Goal: Task Accomplishment & Management: Complete application form

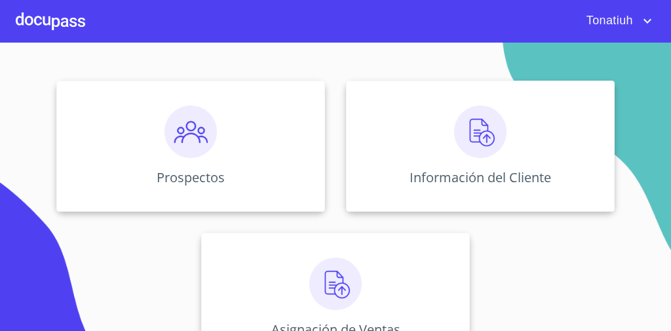
scroll to position [133, 0]
click at [249, 148] on div "Prospectos" at bounding box center [190, 145] width 268 height 131
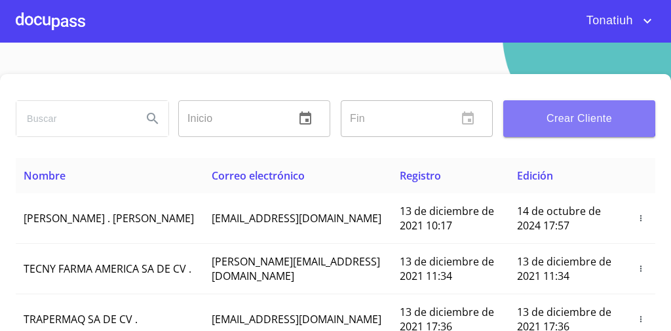
click at [558, 117] on span "Crear Cliente" at bounding box center [578, 118] width 131 height 18
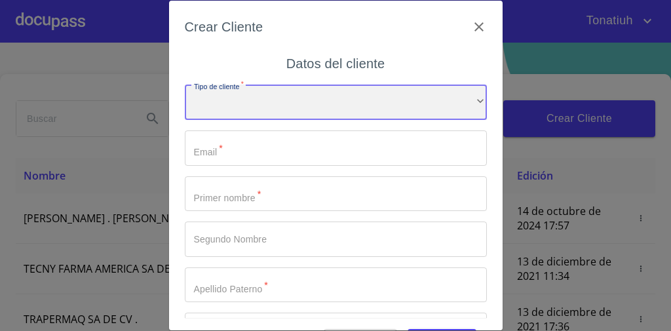
click at [257, 111] on div "​" at bounding box center [336, 101] width 302 height 35
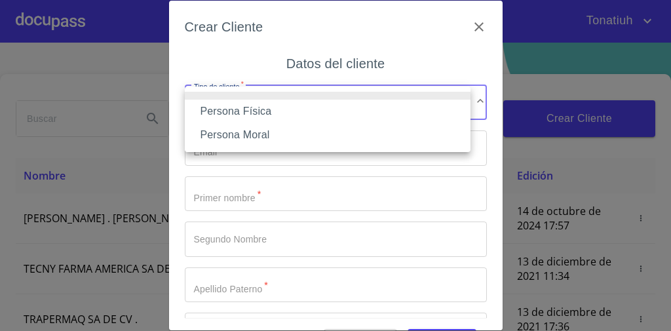
click at [255, 119] on li "Persona Física" at bounding box center [327, 112] width 285 height 24
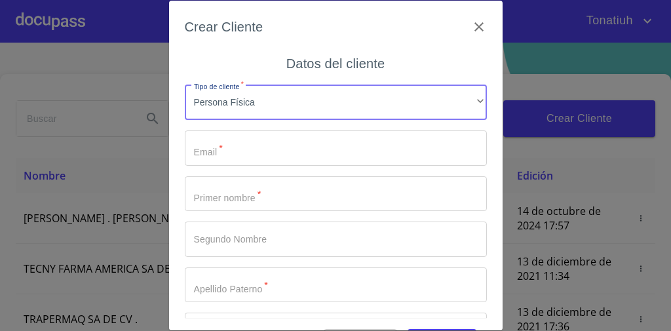
click at [242, 148] on input "Tipo de cliente   *" at bounding box center [336, 147] width 302 height 35
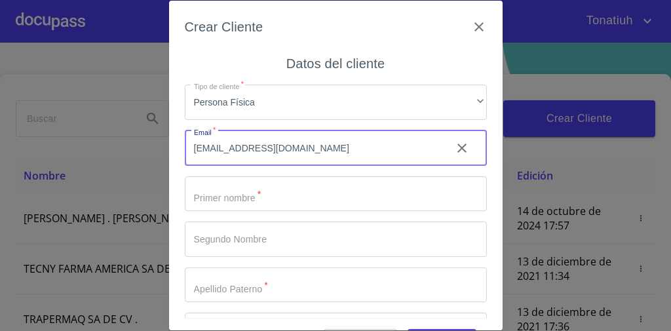
type input "felipe_ruiz30@hotmail.com"
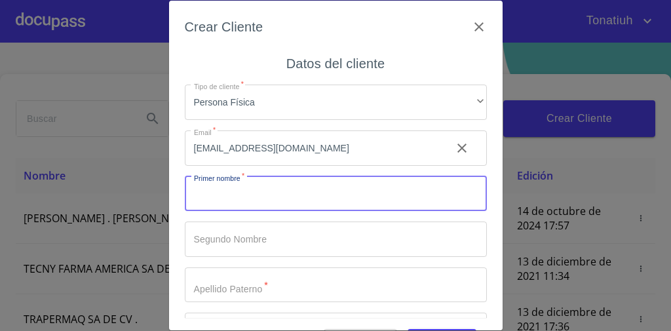
click at [211, 206] on input "Tipo de cliente   *" at bounding box center [336, 193] width 302 height 35
type input "j"
type input "[PERSON_NAME]"
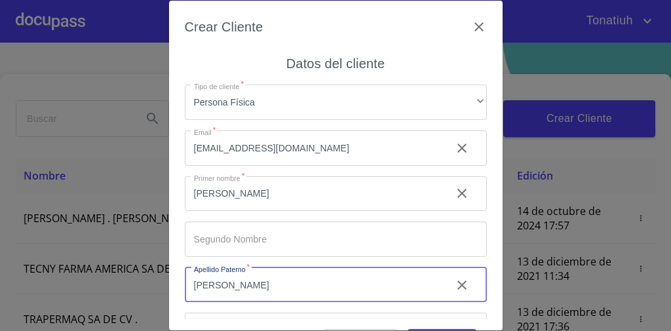
type input "Tejeda"
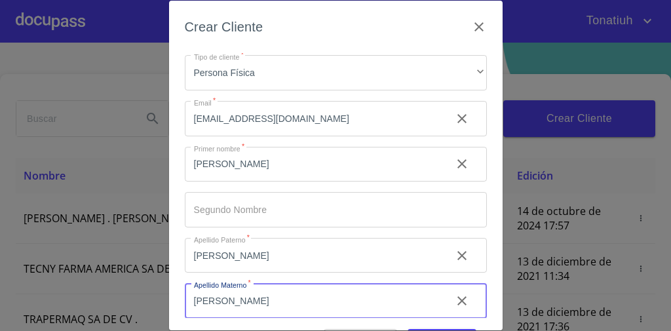
scroll to position [86, 0]
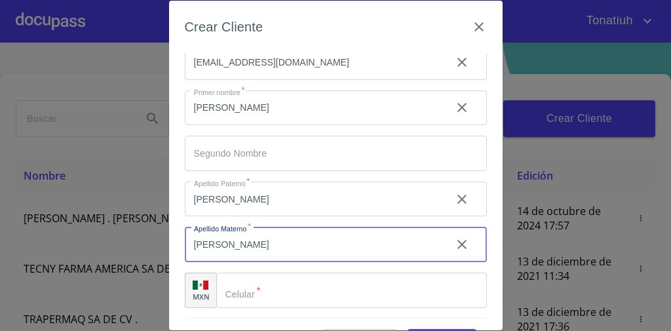
type input "Vasquez"
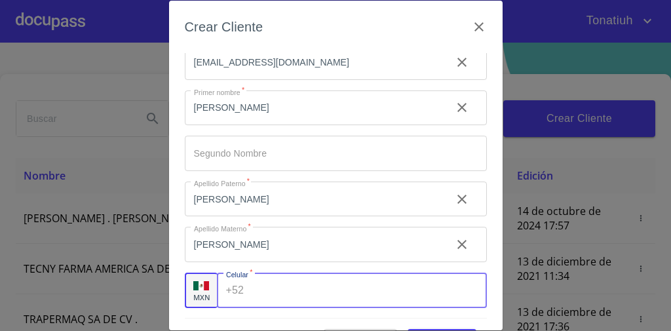
click at [247, 297] on div "+52 ​" at bounding box center [352, 289] width 270 height 35
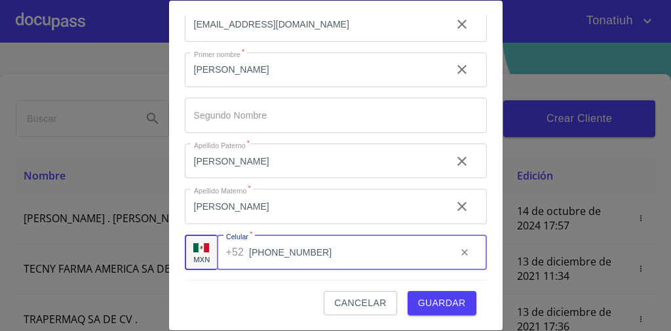
type input "[PHONE_NUMBER]"
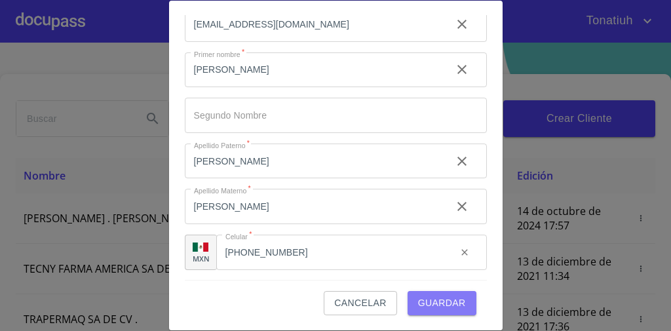
click at [432, 314] on button "Guardar" at bounding box center [441, 303] width 69 height 24
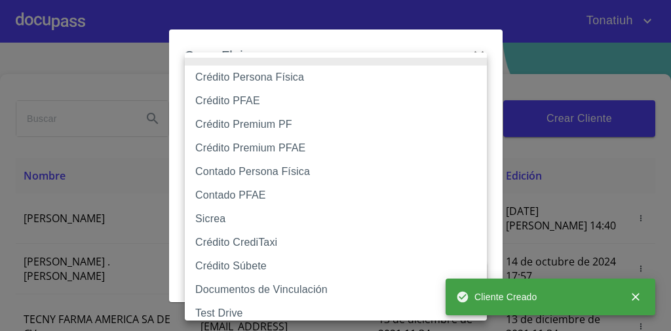
click at [473, 103] on body "Tonatiuh Inicio ​ Fin ​ Crear Cliente Nombre Correo electrónico Registro Edició…" at bounding box center [335, 165] width 671 height 331
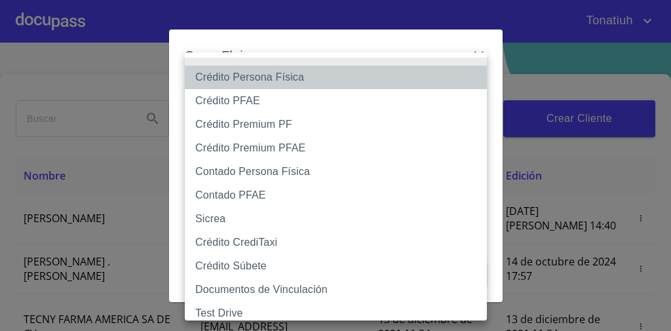
click at [413, 77] on li "Crédito Persona Física" at bounding box center [340, 77] width 310 height 24
type input "61b033e49b8c202ad5bb7912"
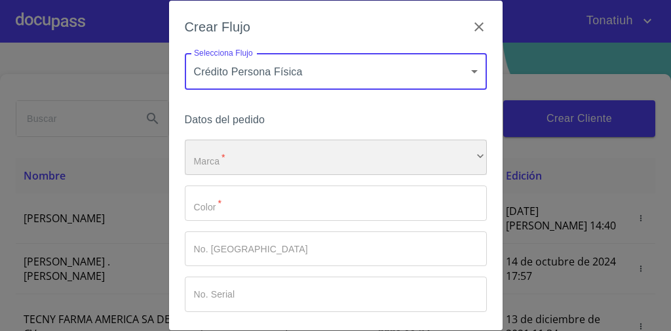
click at [236, 158] on div "​" at bounding box center [336, 156] width 302 height 35
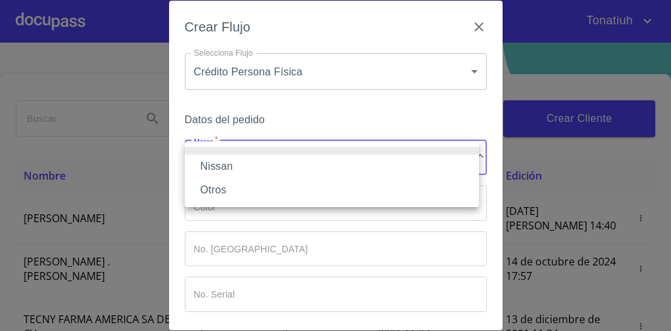
click at [234, 163] on li "Nissan" at bounding box center [332, 167] width 294 height 24
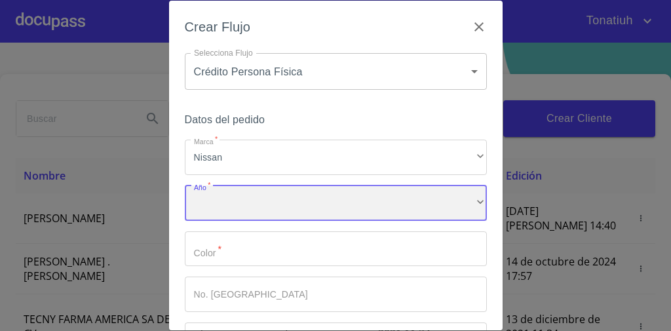
click at [232, 199] on div "​" at bounding box center [336, 202] width 302 height 35
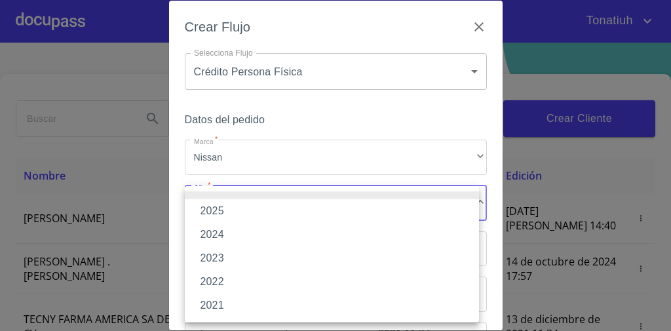
click at [227, 204] on li "2025" at bounding box center [332, 211] width 294 height 24
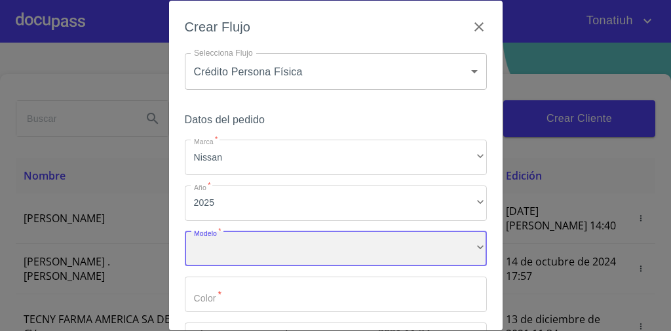
click at [225, 253] on div "​" at bounding box center [336, 248] width 302 height 35
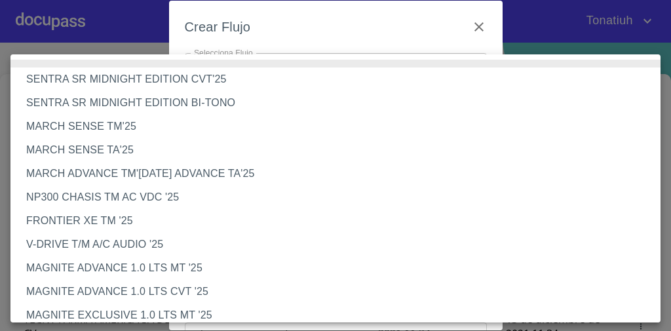
click at [202, 293] on li "MAGNITE ADVANCE 1.0 LTS CVT '25" at bounding box center [338, 292] width 657 height 24
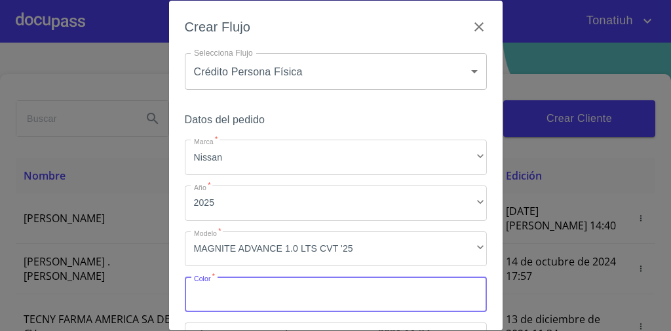
click at [236, 291] on input "Marca   *" at bounding box center [336, 293] width 302 height 35
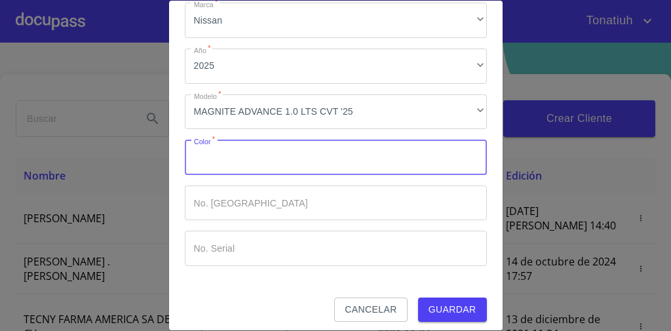
scroll to position [143, 0]
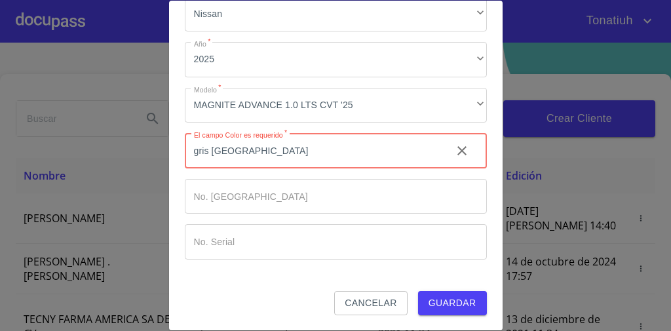
type input "gris [GEOGRAPHIC_DATA]"
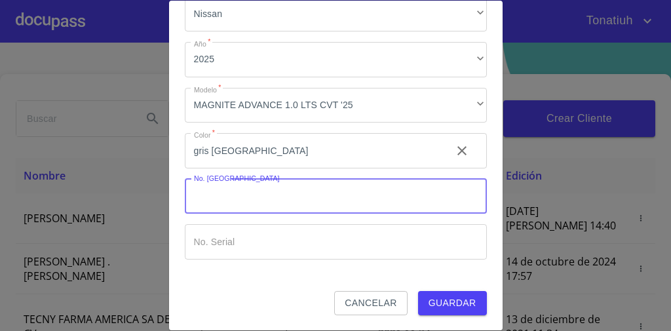
click at [267, 189] on input "Marca   *" at bounding box center [336, 196] width 302 height 35
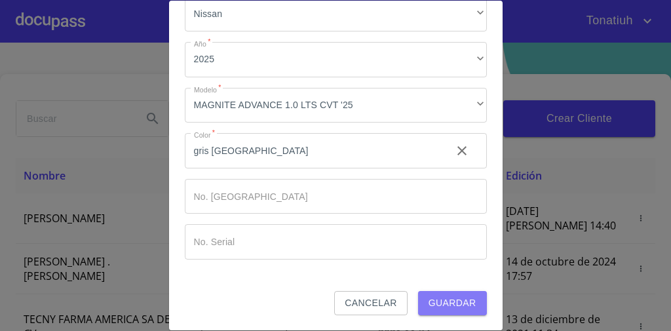
click at [441, 302] on span "Guardar" at bounding box center [452, 303] width 48 height 16
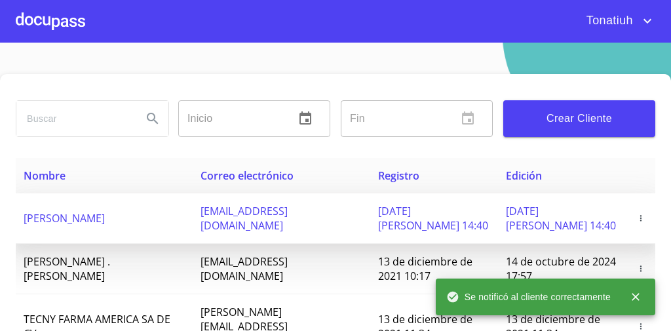
click at [636, 218] on icon "button" at bounding box center [640, 217] width 9 height 9
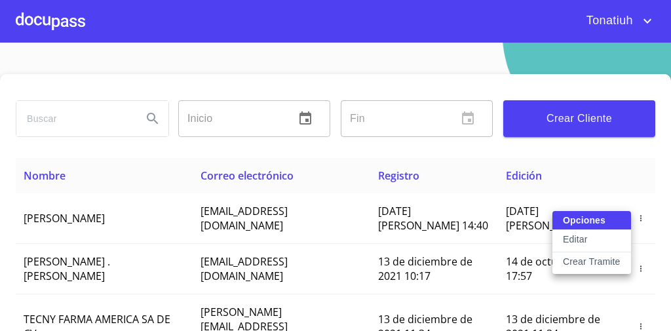
click at [598, 261] on p "Crear Tramite" at bounding box center [591, 261] width 58 height 13
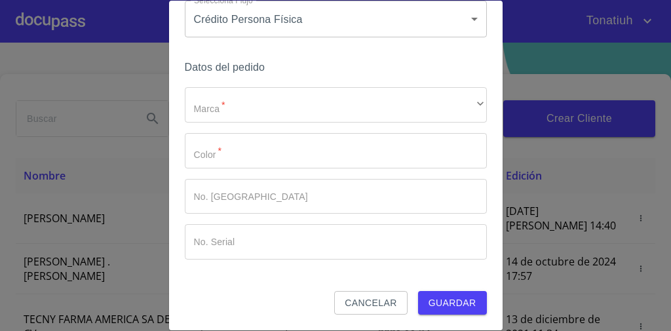
scroll to position [0, 0]
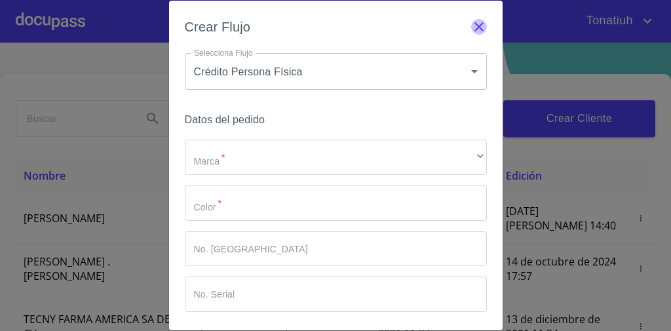
click at [471, 20] on icon "button" at bounding box center [479, 27] width 16 height 16
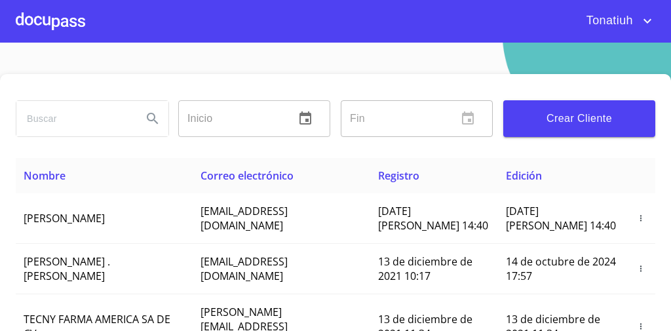
click at [65, 9] on div at bounding box center [50, 21] width 69 height 42
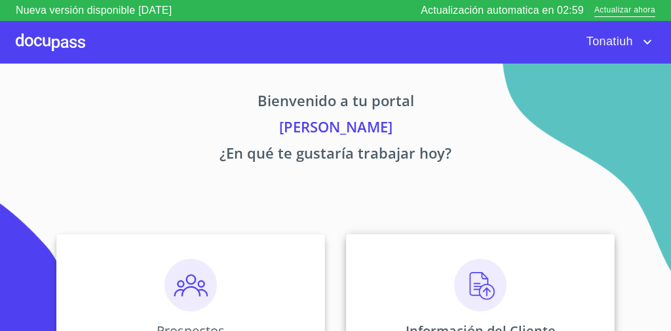
scroll to position [174, 0]
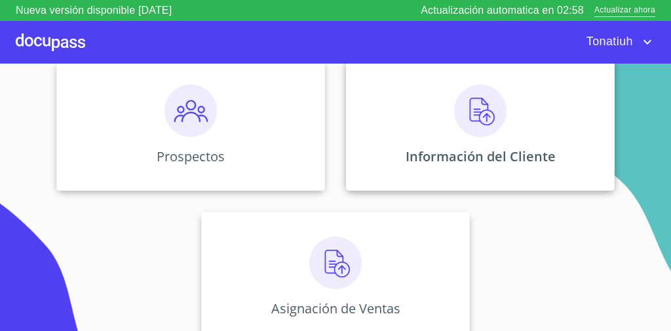
click at [517, 125] on div "Información del Cliente" at bounding box center [480, 125] width 268 height 131
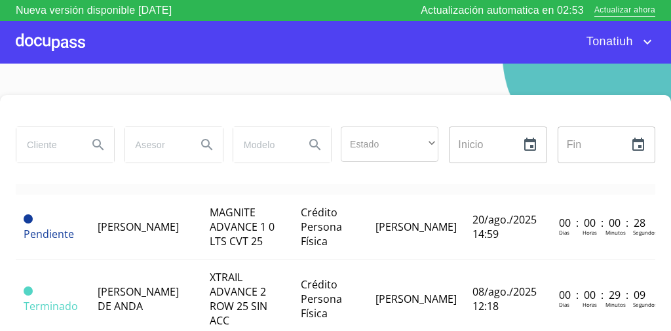
scroll to position [19, 0]
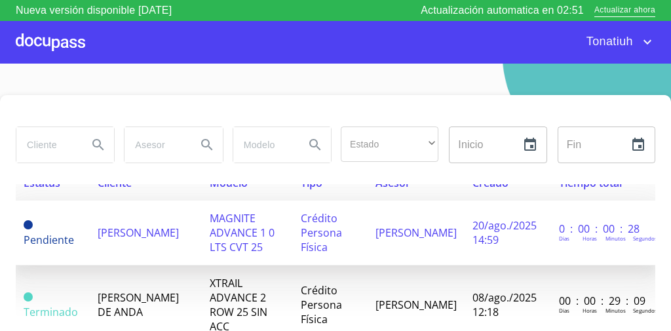
click at [551, 241] on td "0 : 00 : 00 : 28 Dias Horas Minutos Segundos" at bounding box center [603, 232] width 104 height 65
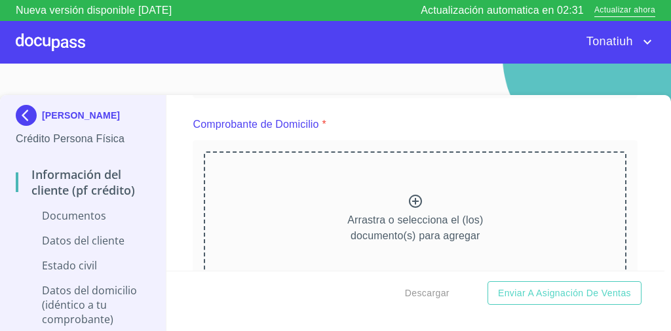
scroll to position [341, 0]
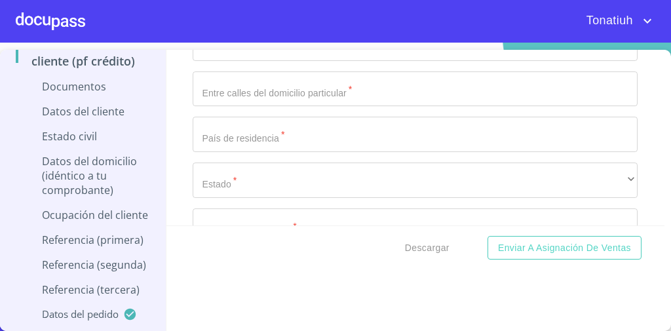
scroll to position [3153, 0]
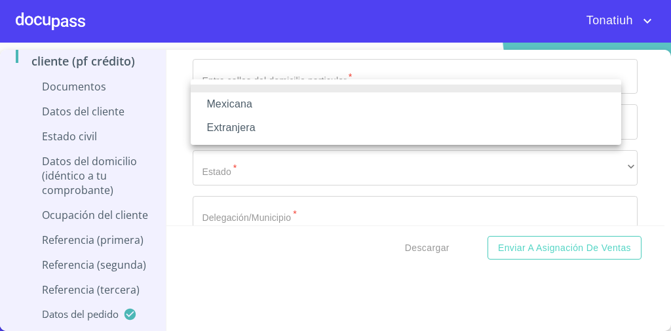
click at [251, 52] on div at bounding box center [335, 165] width 671 height 331
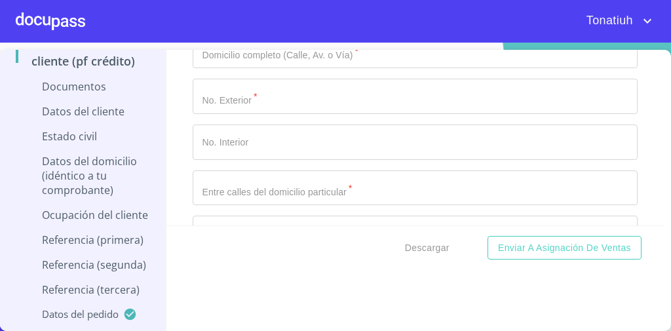
scroll to position [3041, 0]
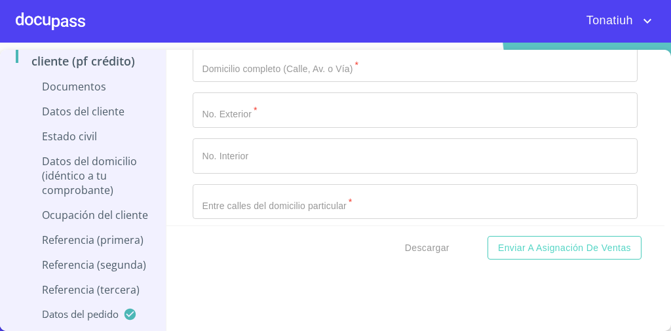
type input "2_"
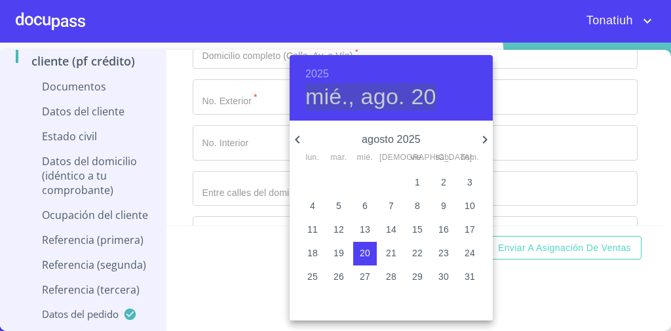
click at [414, 104] on h4 "mié., ago. 20" at bounding box center [370, 97] width 131 height 28
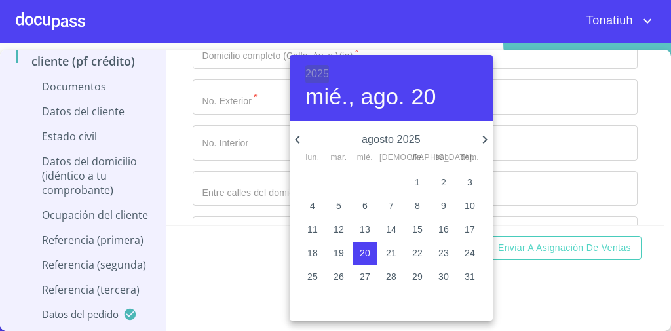
click at [314, 74] on h6 "2025" at bounding box center [317, 74] width 24 height 18
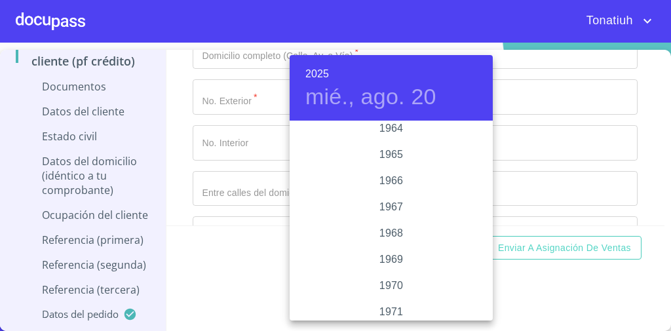
scroll to position [1029, 0]
click at [394, 259] on div "1969" at bounding box center [390, 259] width 203 height 26
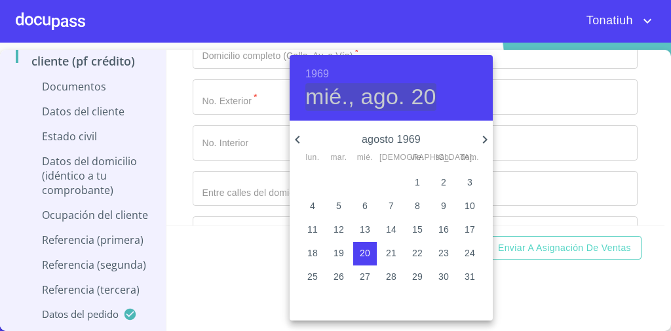
click at [384, 97] on h4 "mié., ago. 20" at bounding box center [370, 97] width 131 height 28
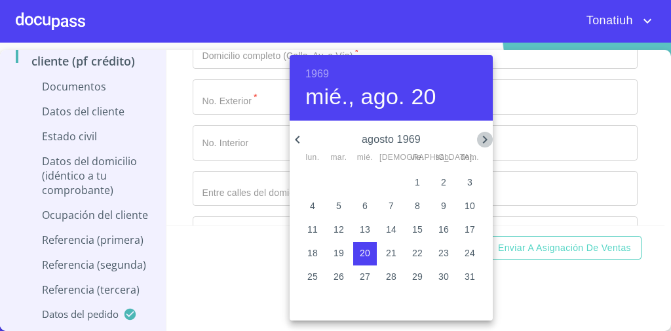
click at [483, 143] on icon "button" at bounding box center [485, 140] width 16 height 16
click at [364, 280] on p "26" at bounding box center [364, 276] width 10 height 13
type input "26 de nov. de 1969"
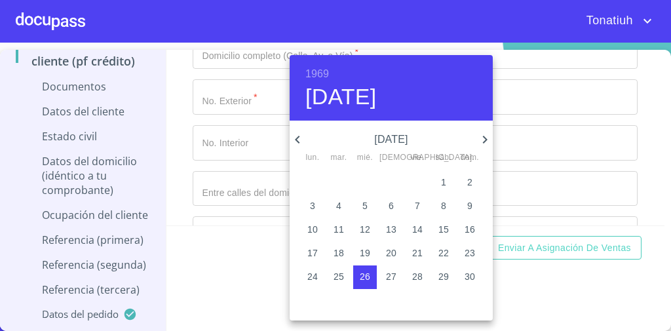
click at [549, 160] on div at bounding box center [335, 165] width 671 height 331
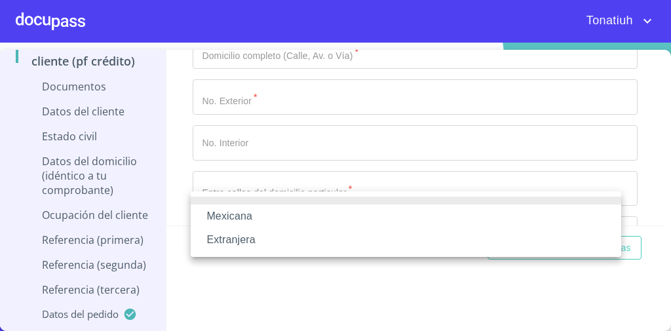
click at [282, 215] on li "Mexicana" at bounding box center [406, 216] width 430 height 24
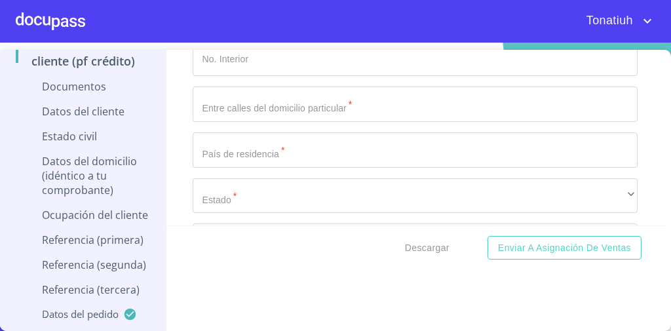
scroll to position [3172, 0]
type input "[GEOGRAPHIC_DATA]"
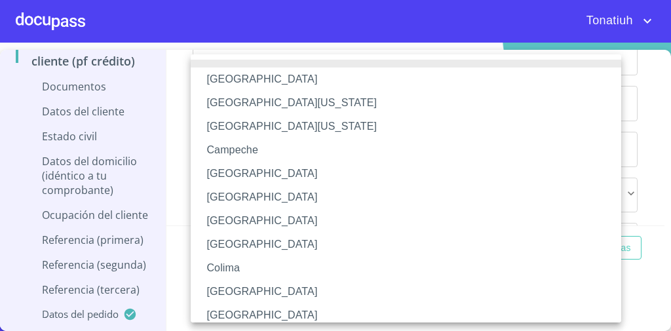
scroll to position [221, 0]
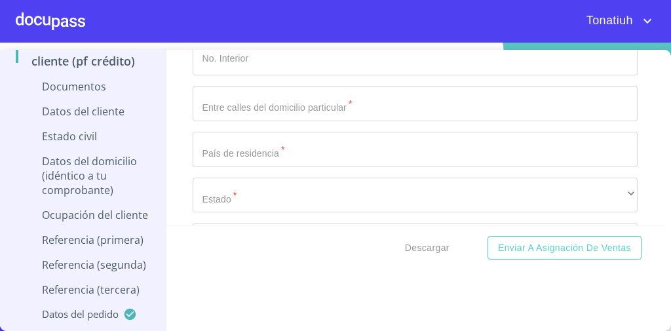
type input "TEVJ691126HJCJSS08"
paste input "TEVJ6911266PA"
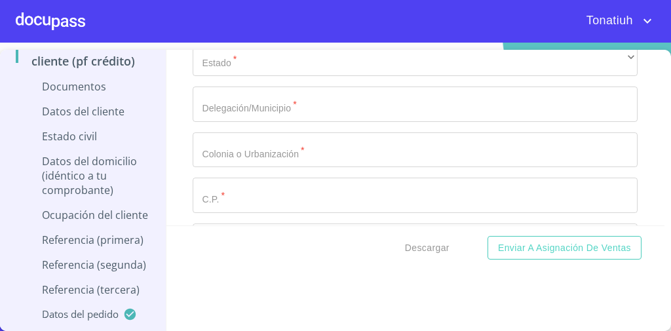
type input "TEVJ6911266PA"
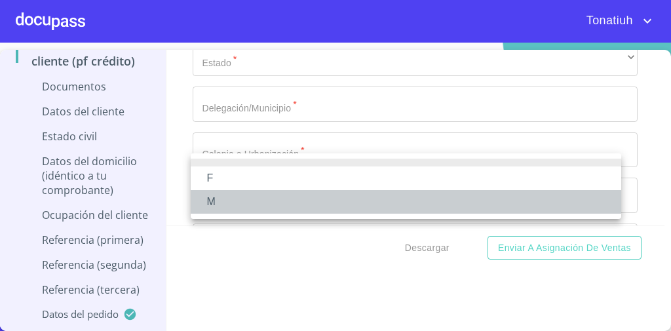
click at [254, 193] on li "M" at bounding box center [406, 202] width 430 height 24
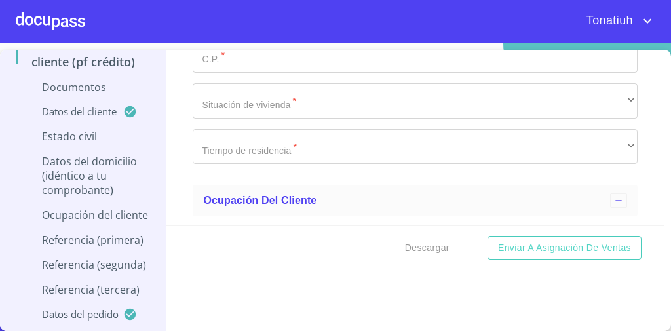
scroll to position [3449, 0]
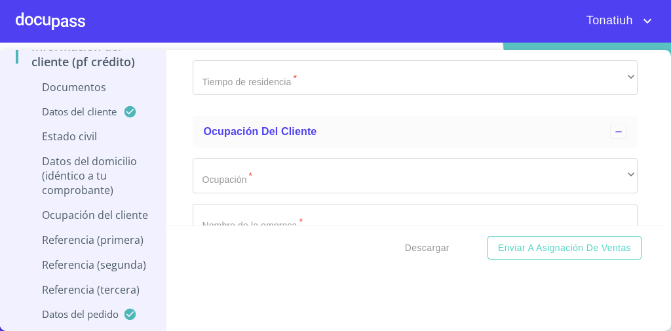
type input "2720948381"
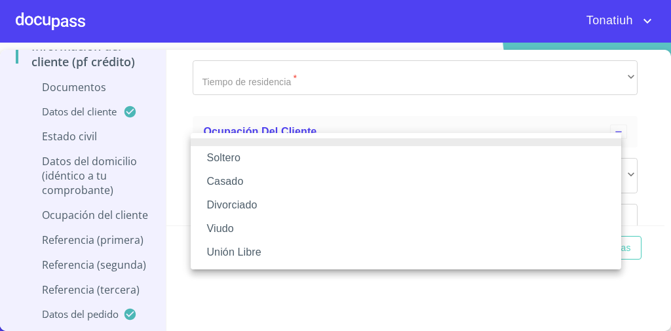
click at [281, 190] on li "Casado" at bounding box center [406, 182] width 430 height 24
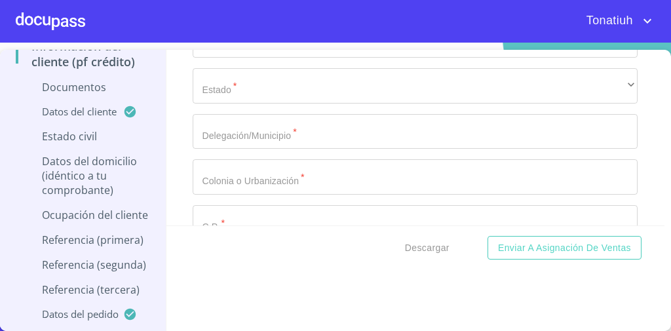
scroll to position [3601, 0]
type input "m"
drag, startPoint x: 248, startPoint y: 111, endPoint x: 206, endPoint y: 111, distance: 41.9
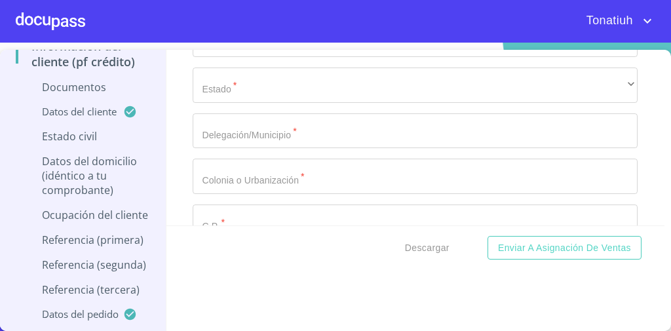
drag, startPoint x: 249, startPoint y: 111, endPoint x: 199, endPoint y: 115, distance: 50.6
type input "[PERSON_NAME]"
paste input "[PERSON_NAME]"
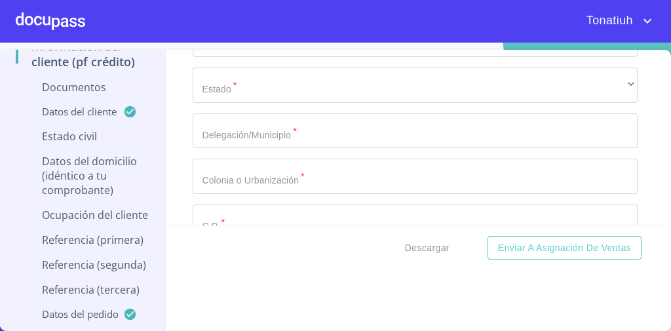
type input "[PERSON_NAME]"
drag, startPoint x: 273, startPoint y: 114, endPoint x: 240, endPoint y: 121, distance: 33.5
type input "[PERSON_NAME]"
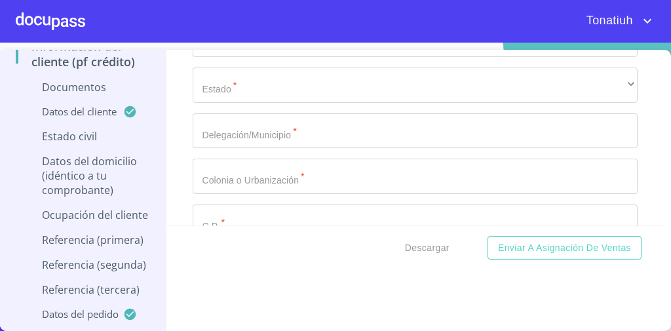
paste input "[PERSON_NAME]"
type input "[PERSON_NAME]"
drag, startPoint x: 251, startPoint y: 153, endPoint x: 227, endPoint y: 156, distance: 24.5
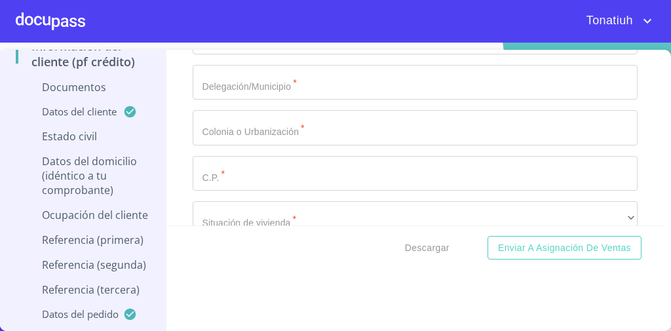
type input "[PERSON_NAME]"
paste input "[PERSON_NAME]"
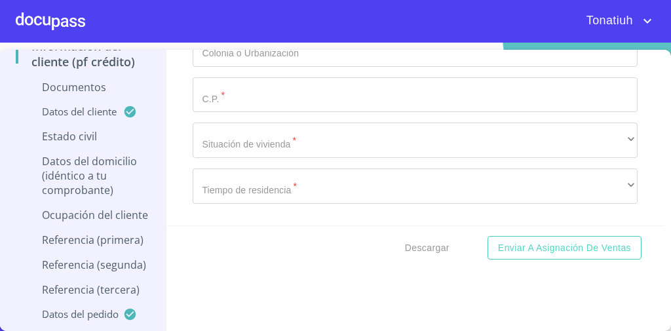
scroll to position [3774, 0]
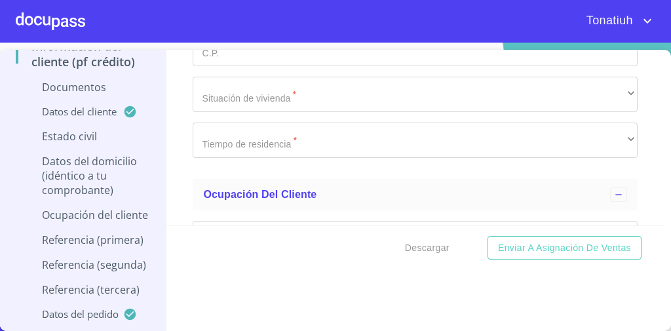
type input "[PERSON_NAME]"
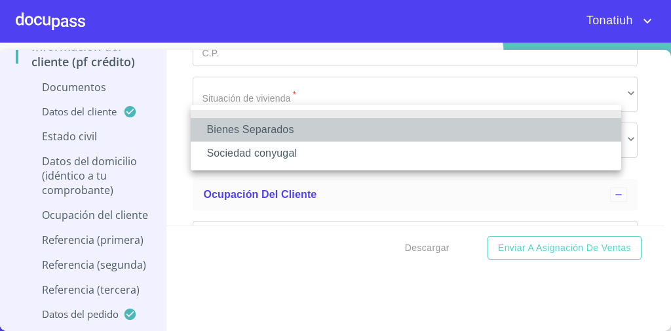
click at [303, 134] on li "Bienes Separados" at bounding box center [406, 130] width 430 height 24
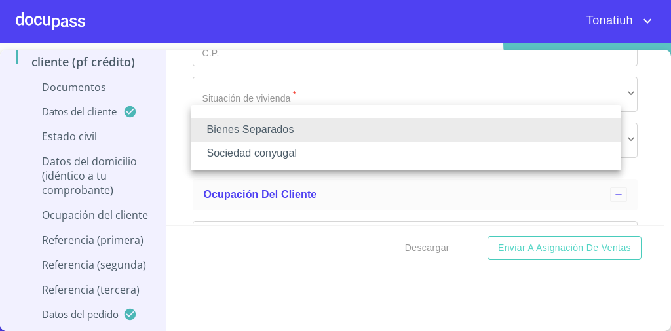
click at [299, 165] on ul "Bienes Separados Sociedad conyugal" at bounding box center [406, 137] width 430 height 65
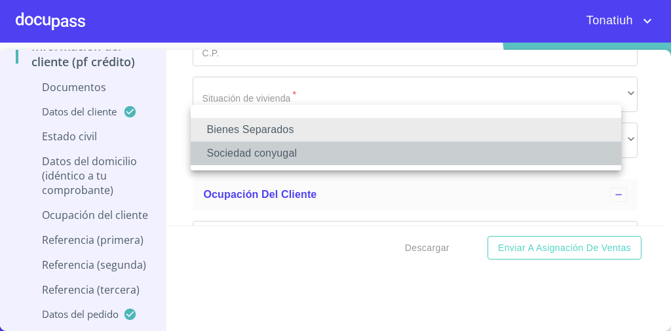
click at [296, 158] on li "Sociedad conyugal" at bounding box center [406, 153] width 430 height 24
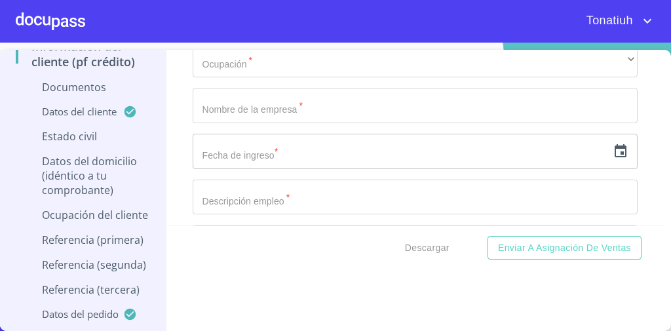
scroll to position [3885, 0]
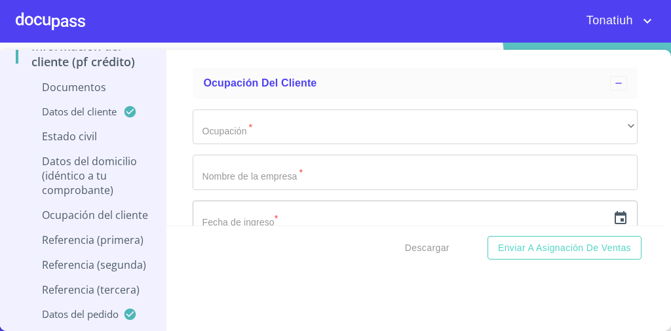
type input "0"
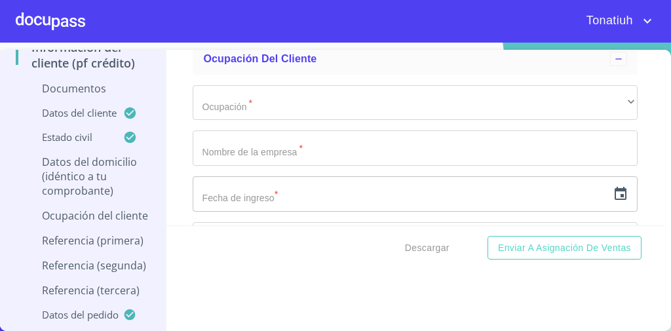
scroll to position [3917, 0]
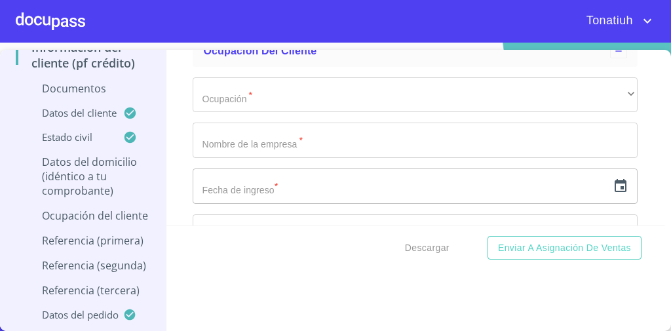
type input "Tulipan"
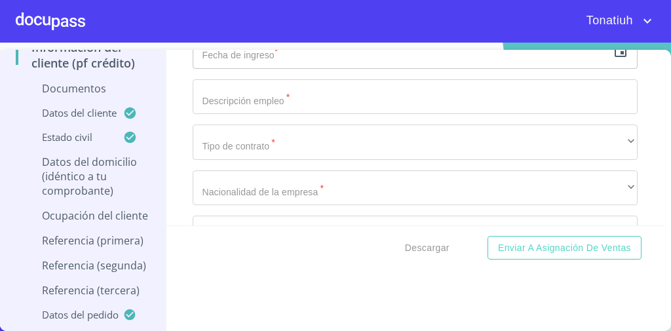
scroll to position [4094, 0]
type input "8"
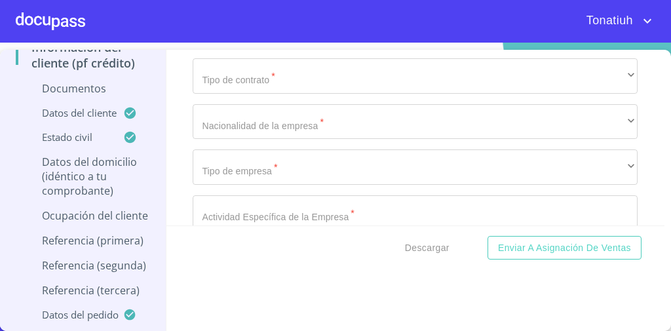
scroll to position [4119, 0]
type input "Guayabo y Laureles"
type input "[GEOGRAPHIC_DATA]"
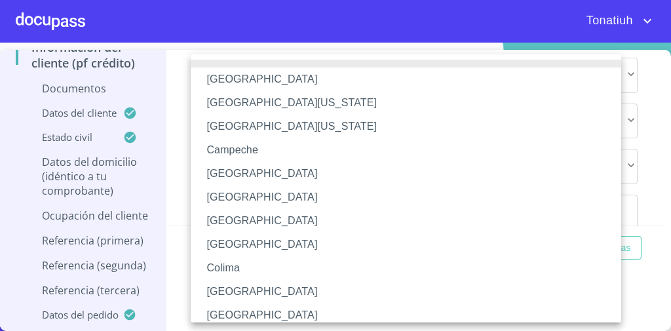
scroll to position [221, 0]
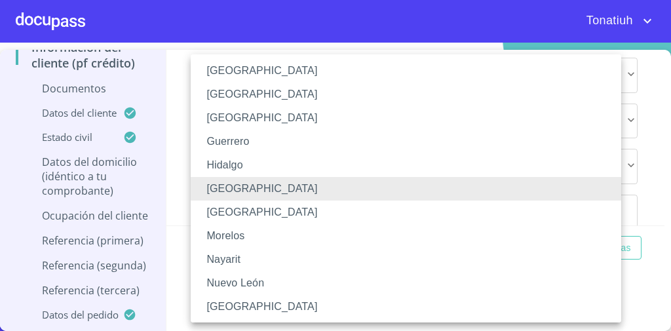
click at [247, 198] on li "[GEOGRAPHIC_DATA]" at bounding box center [410, 189] width 438 height 24
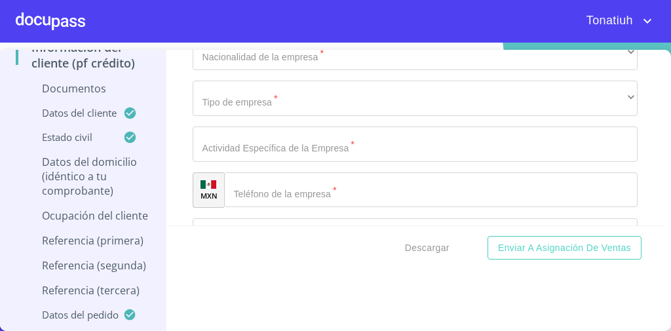
scroll to position [4189, 0]
type input "ZAPOPAN"
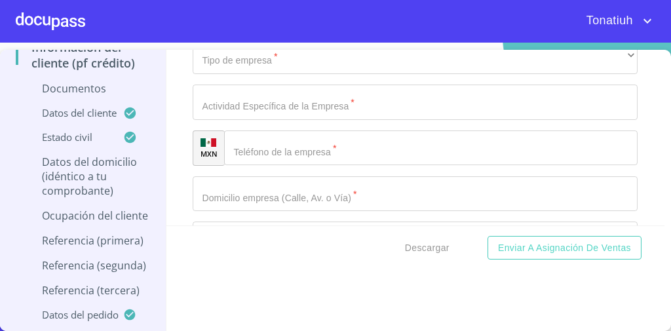
scroll to position [4242, 0]
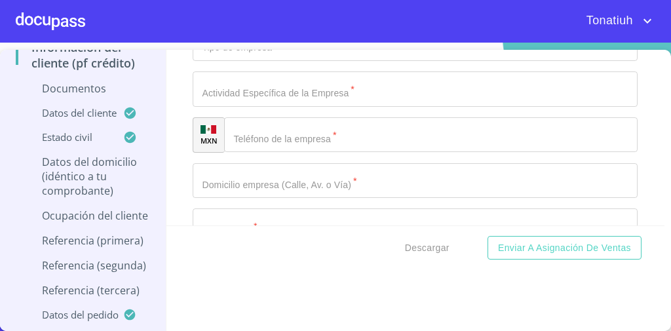
type input "Paraizos del colli"
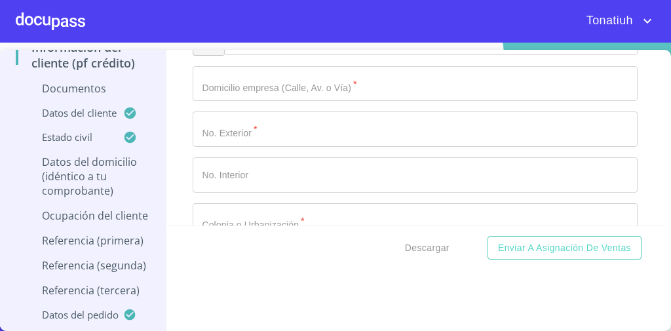
scroll to position [4360, 0]
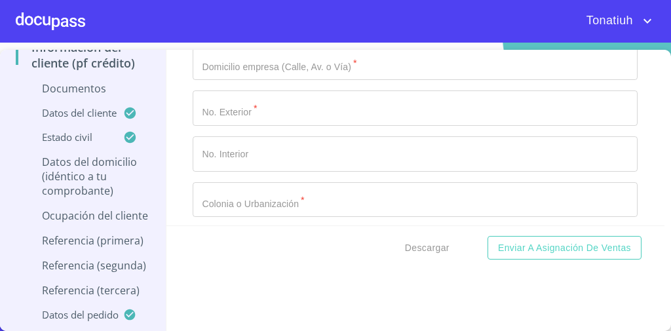
type input "45069"
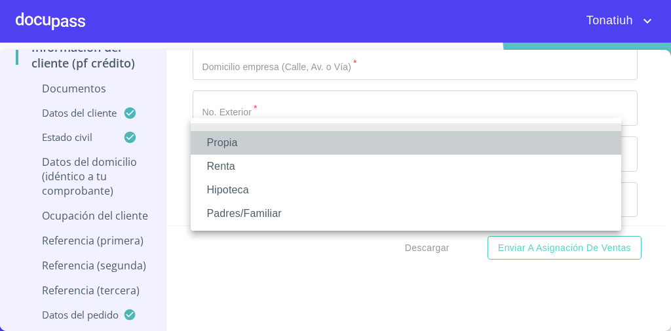
click at [273, 143] on li "Propia" at bounding box center [406, 143] width 430 height 24
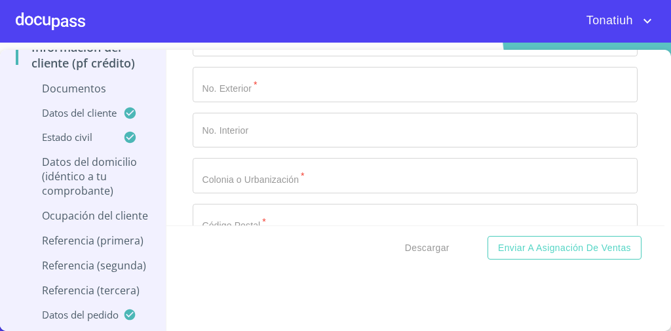
scroll to position [4432, 0]
type input "$2,000,000"
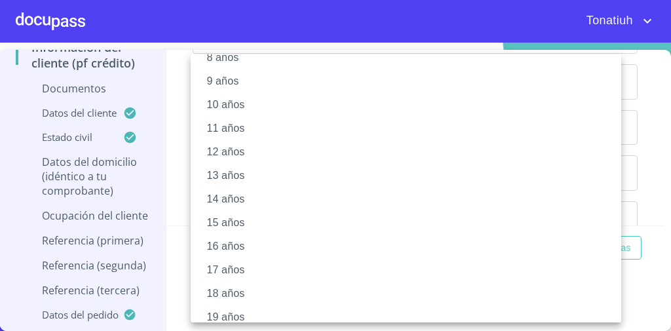
scroll to position [245, 0]
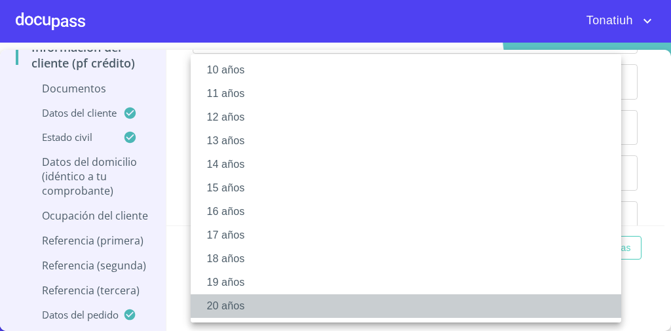
click at [232, 305] on li "20 años" at bounding box center [410, 306] width 438 height 24
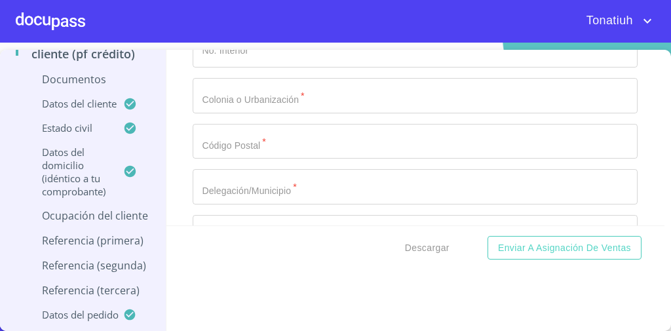
scroll to position [4527, 0]
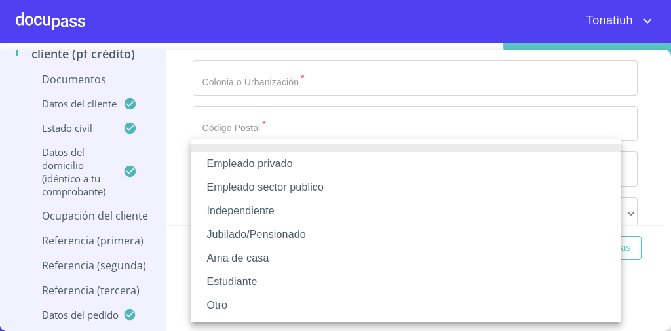
click at [260, 159] on li "Empleado privado" at bounding box center [406, 164] width 430 height 24
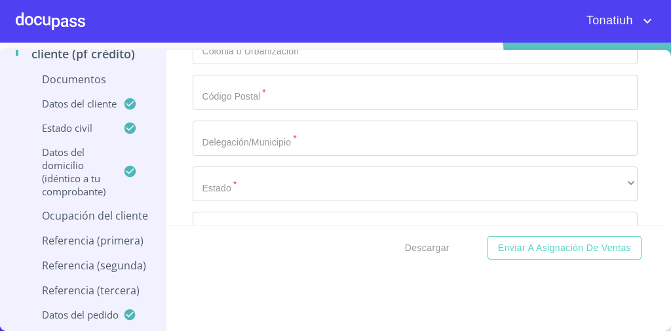
scroll to position [4603, 0]
type input "3"
type input "25000"
type input "e"
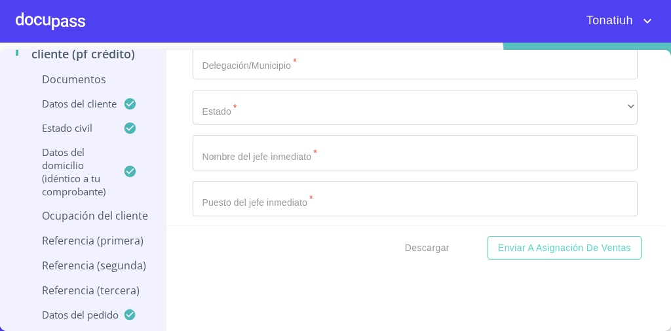
scroll to position [4679, 0]
type input "Exus"
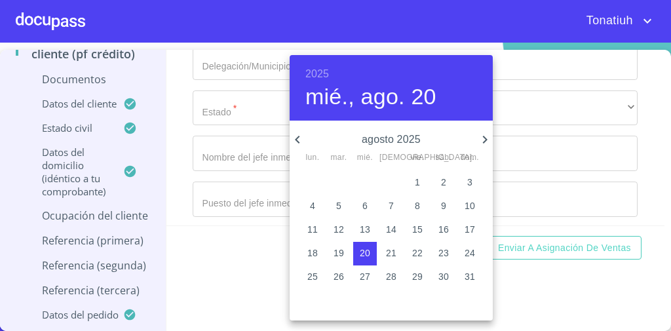
click at [365, 231] on p "13" at bounding box center [364, 229] width 10 height 13
click at [292, 136] on icon "button" at bounding box center [297, 140] width 16 height 16
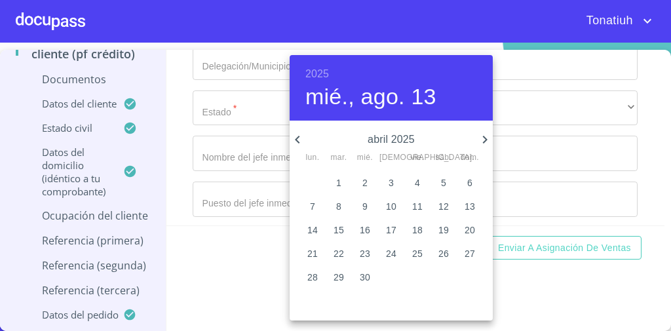
click at [292, 136] on icon "button" at bounding box center [297, 140] width 16 height 16
click at [392, 230] on p "13" at bounding box center [391, 229] width 10 height 13
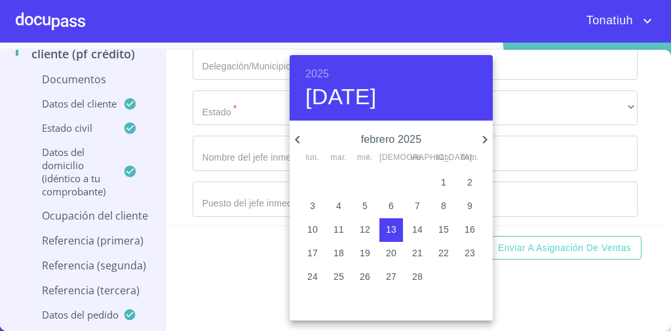
click at [415, 145] on p "febrero 2025" at bounding box center [391, 140] width 172 height 16
click at [320, 71] on h6 "2025" at bounding box center [317, 74] width 24 height 18
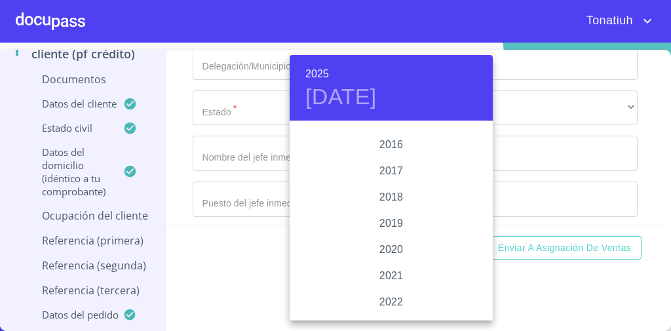
scroll to position [2376, 0]
click at [390, 140] on div "2016" at bounding box center [390, 143] width 203 height 26
type input "13 de feb. de 2016"
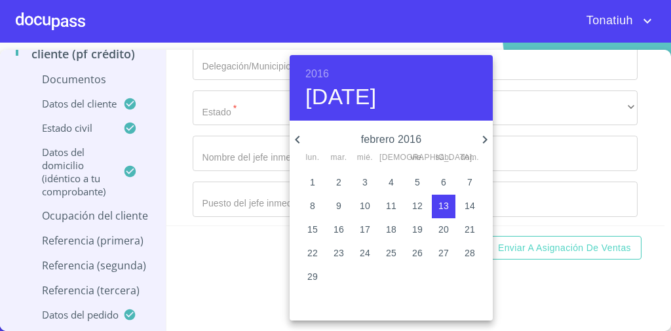
click at [237, 169] on div at bounding box center [335, 165] width 671 height 331
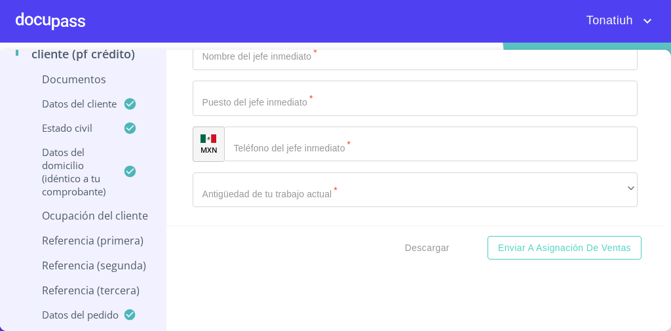
scroll to position [4781, 0]
type input "Administrador de bodegas en renta"
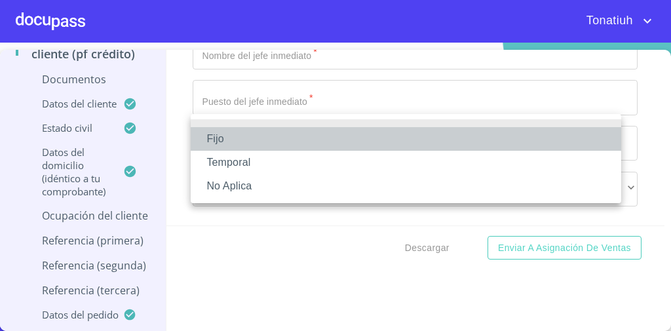
click at [275, 141] on li "Fijo" at bounding box center [406, 139] width 430 height 24
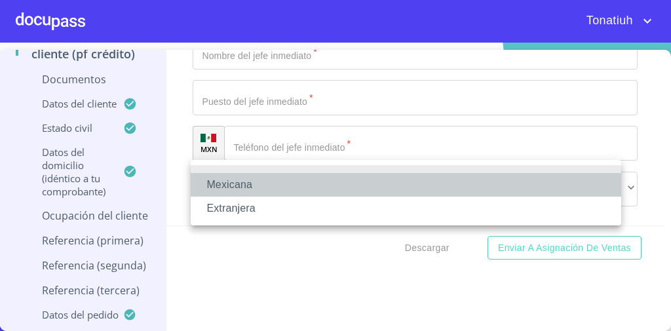
click at [263, 189] on li "Mexicana" at bounding box center [406, 185] width 430 height 24
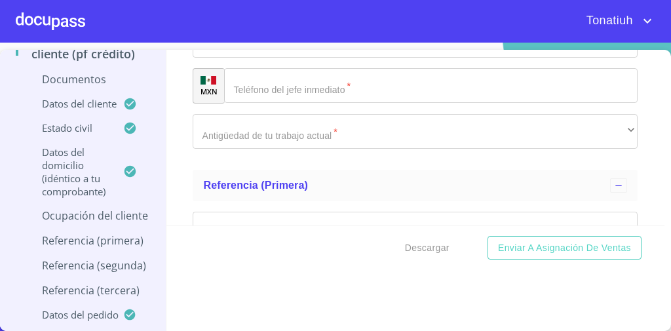
scroll to position [4839, 0]
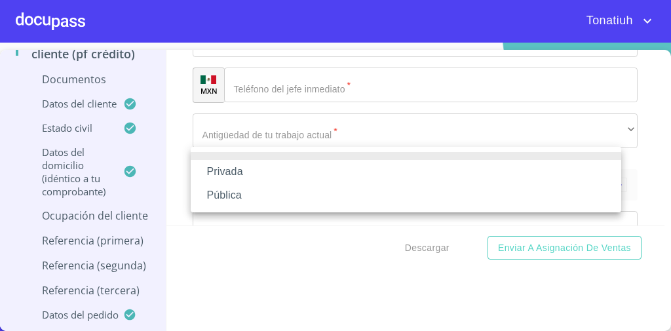
click at [247, 176] on li "Privada" at bounding box center [406, 172] width 430 height 24
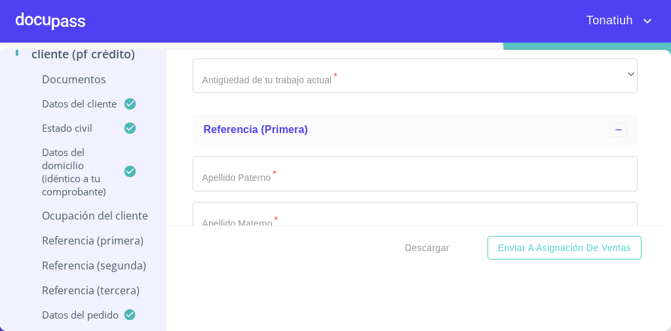
scroll to position [4894, 0]
type input "R"
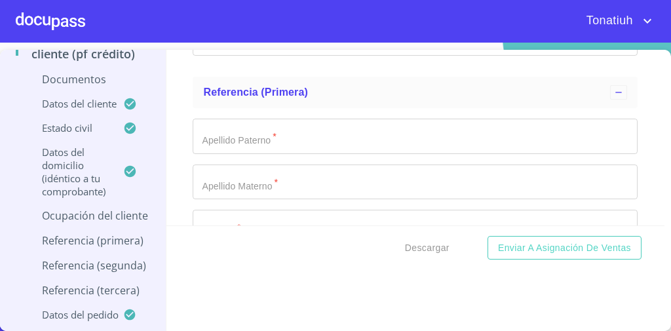
scroll to position [4933, 0]
type input "Arrendamiento de bodegas"
type input "[PHONE_NUMBER]"
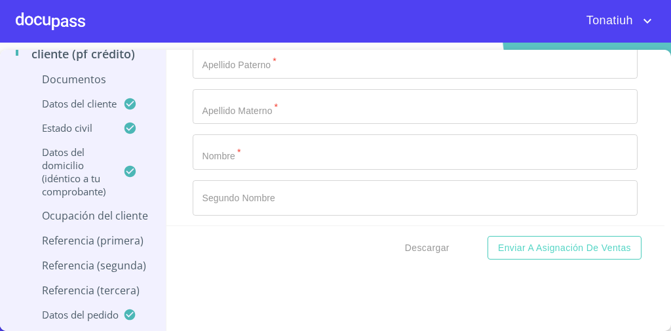
scroll to position [5007, 0]
type input "camino nacional"
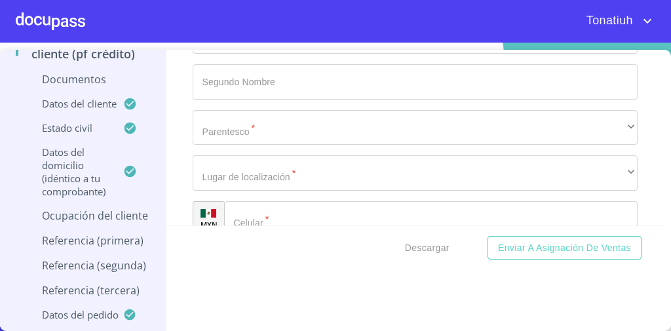
scroll to position [5137, 0]
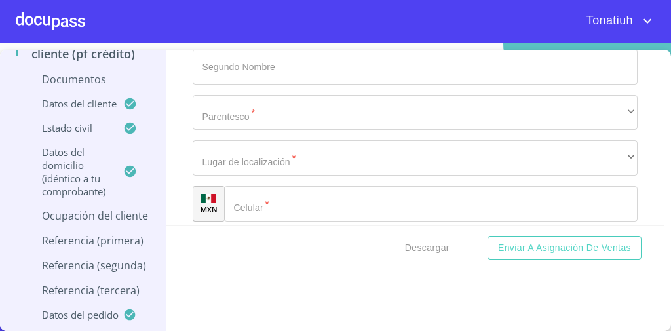
type input "1600"
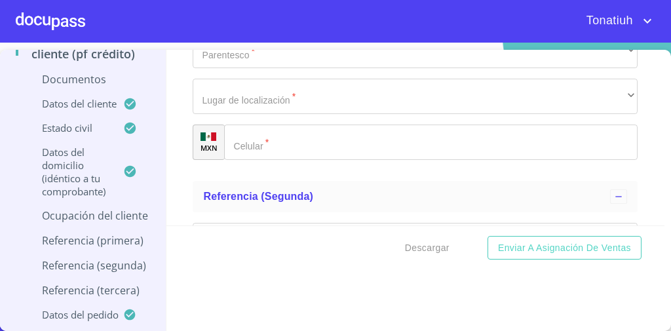
type input "[PERSON_NAME]"
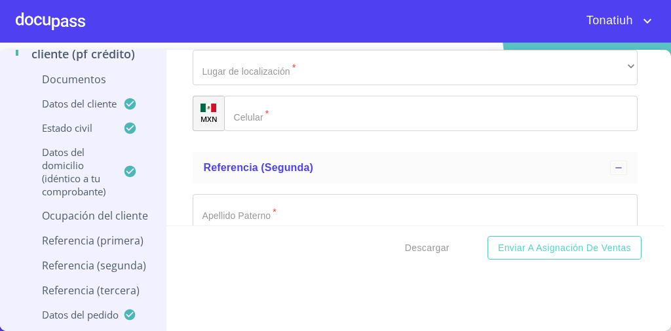
type input "45230"
type input "ZAPOPAN"
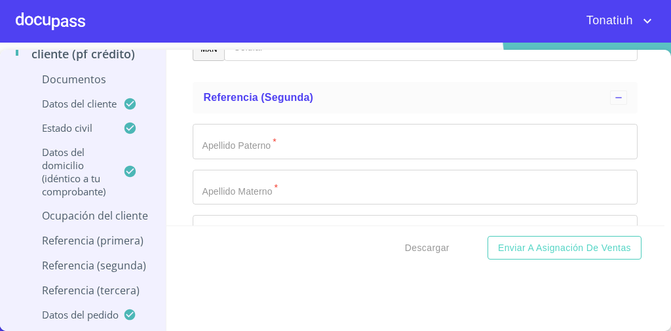
scroll to position [5299, 0]
type input "[PERSON_NAME]"
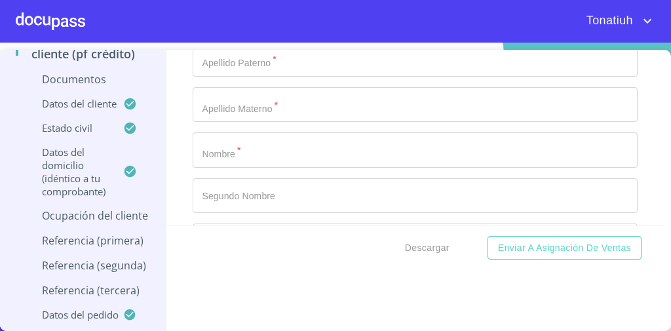
scroll to position [5399, 0]
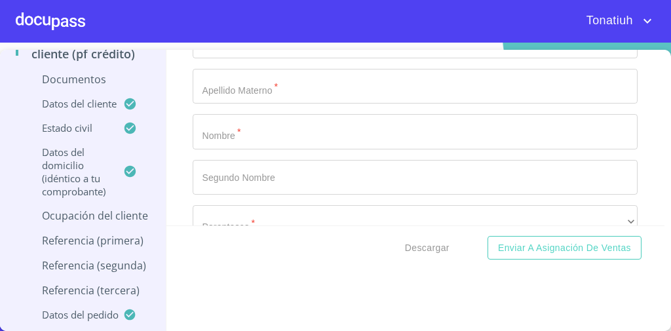
type input "Apoderado legal"
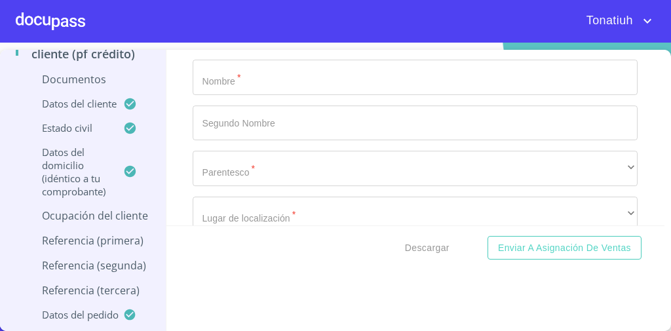
scroll to position [5454, 0]
type input "[PHONE_NUMBER]"
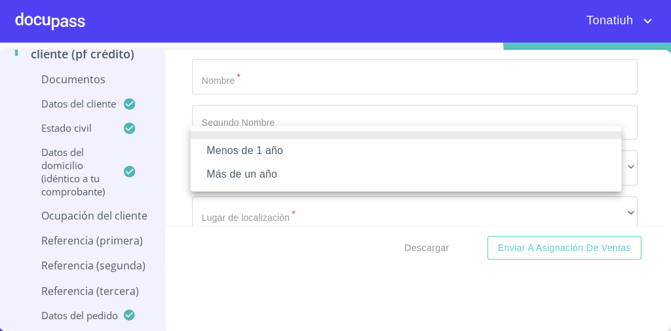
scroll to position [0, 0]
click at [296, 172] on li "Más de un año" at bounding box center [406, 174] width 430 height 24
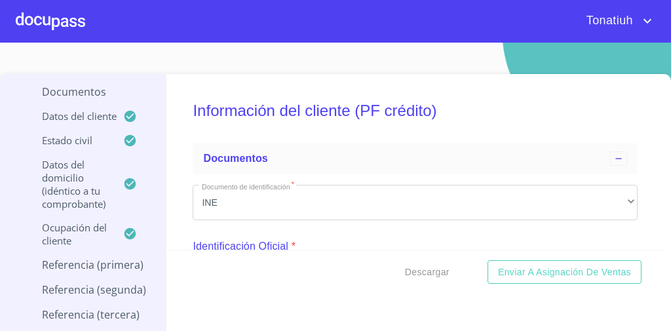
click at [85, 257] on p "Referencia (primera)" at bounding box center [83, 264] width 134 height 14
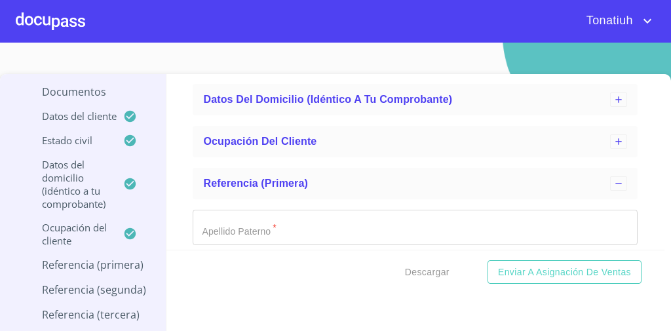
scroll to position [181, 0]
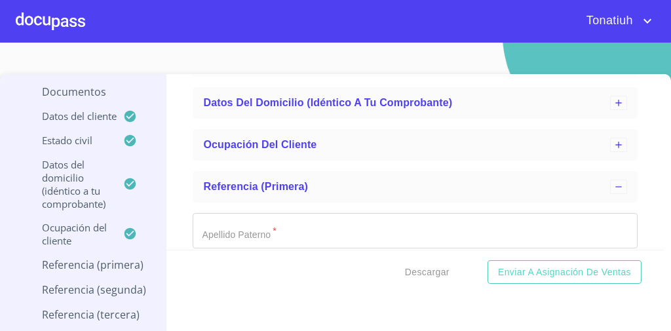
click at [244, 233] on input "Apellido Paterno   *" at bounding box center [415, 230] width 445 height 35
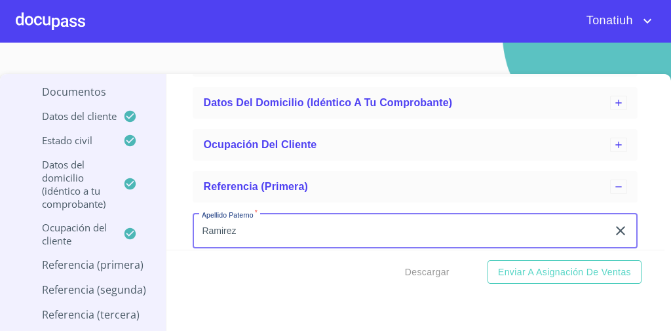
type input "Ramirez"
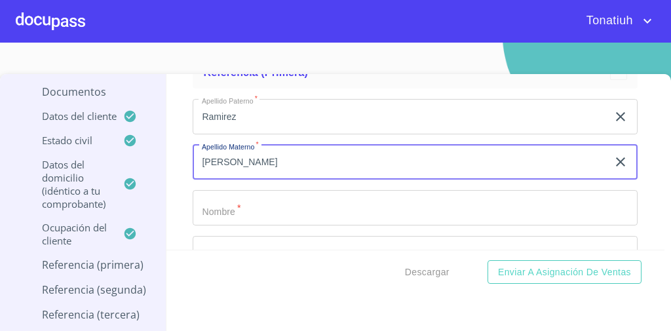
type input "[PERSON_NAME]"
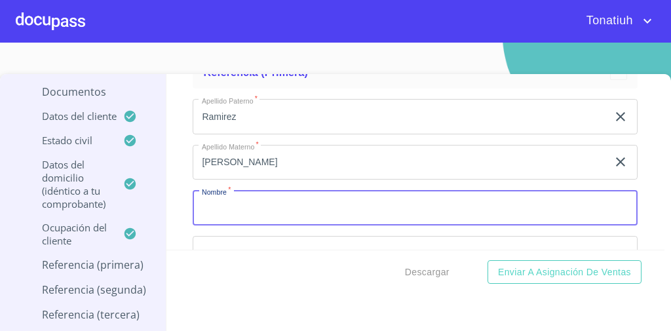
click at [244, 202] on input "Apellido Paterno   *" at bounding box center [415, 207] width 445 height 35
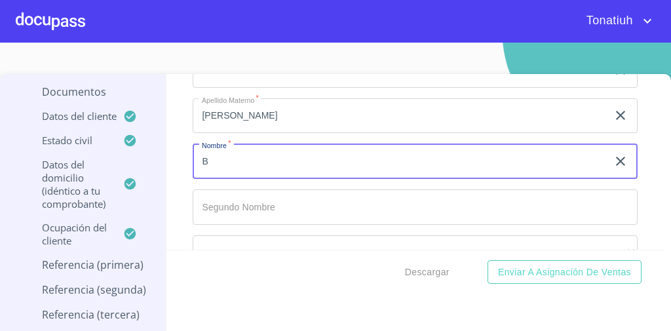
scroll to position [349, 0]
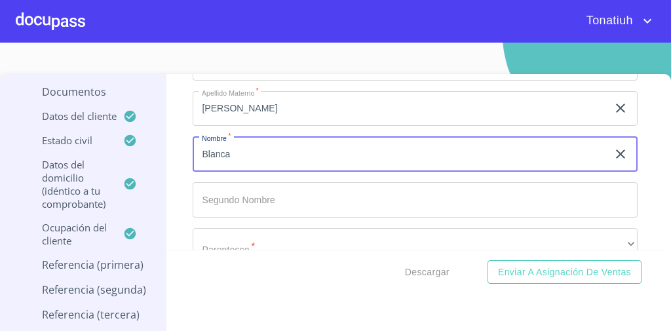
type input "Blanca"
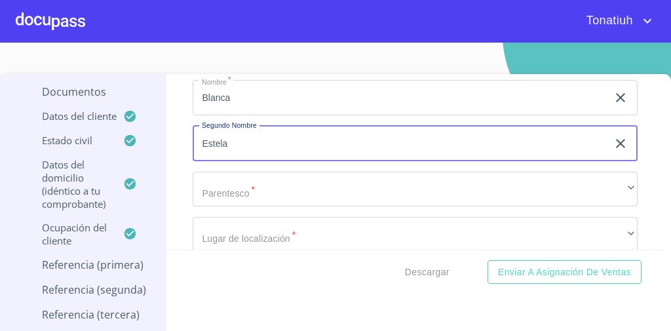
scroll to position [405, 0]
type input "Estela"
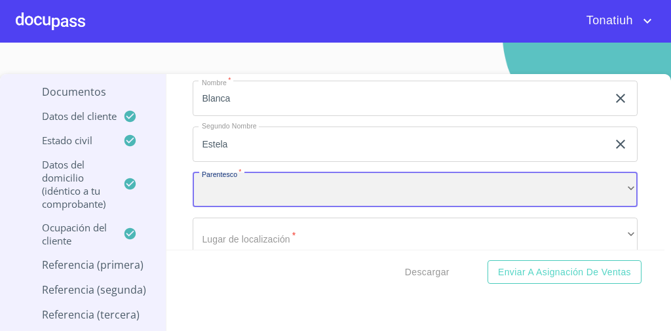
click at [247, 193] on div "​" at bounding box center [415, 189] width 445 height 35
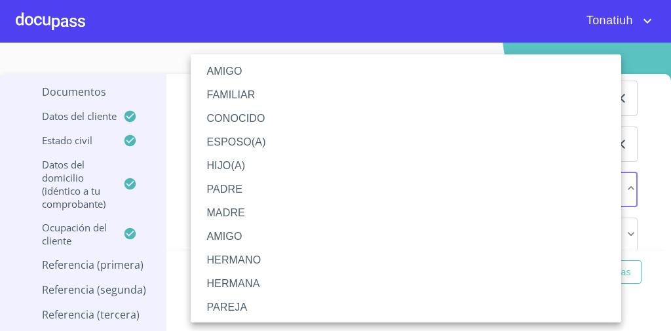
scroll to position [48, 0]
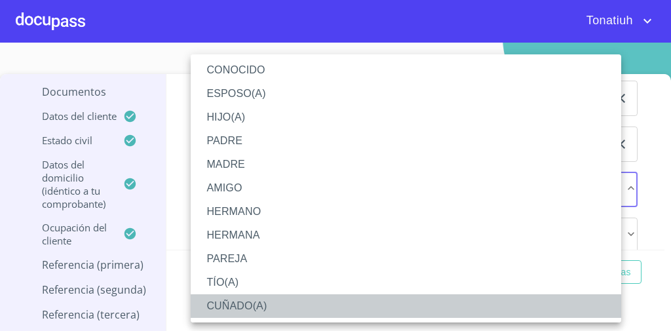
click at [257, 312] on li "CUÑADO(A)" at bounding box center [410, 306] width 438 height 24
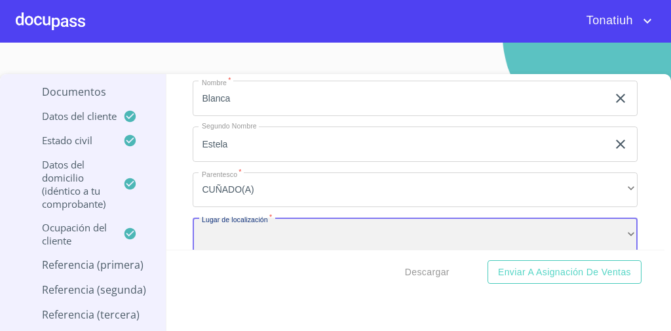
click at [272, 239] on div "​" at bounding box center [415, 234] width 445 height 35
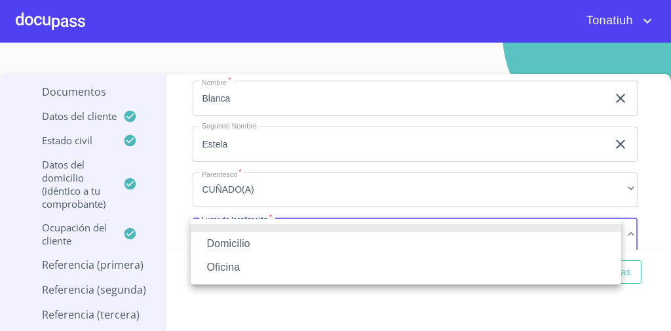
click at [257, 240] on li "Domicilio" at bounding box center [406, 244] width 430 height 24
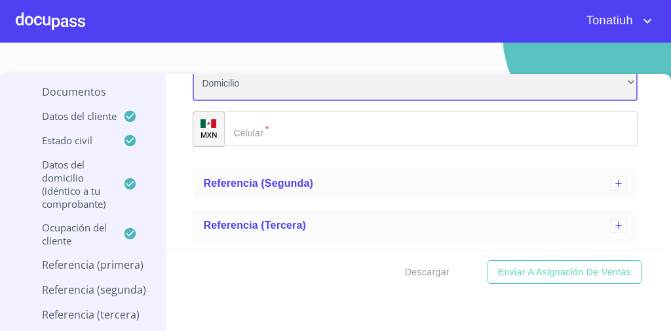
scroll to position [559, 0]
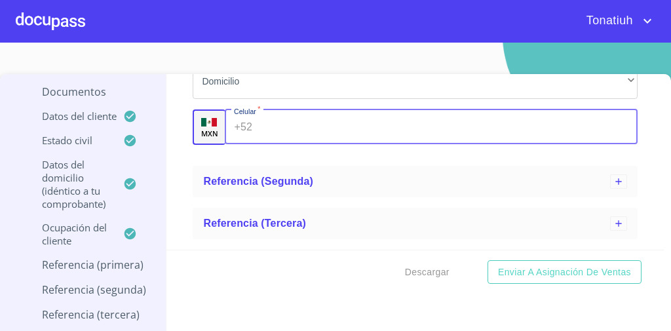
click at [293, 125] on input "Apellido Paterno   *" at bounding box center [447, 126] width 380 height 35
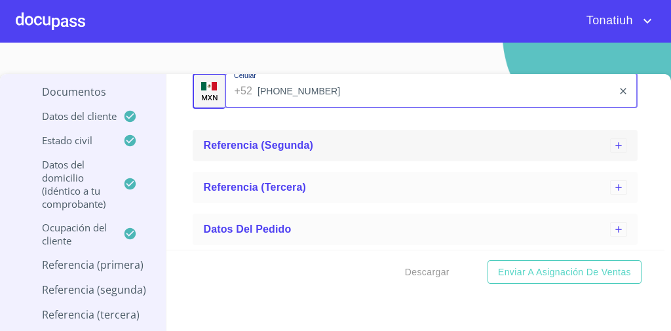
type input "[PHONE_NUMBER]"
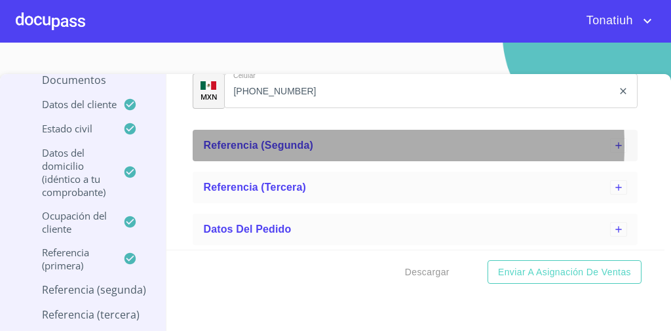
scroll to position [594, 0]
click at [295, 145] on span "Referencia (segunda)" at bounding box center [258, 145] width 110 height 11
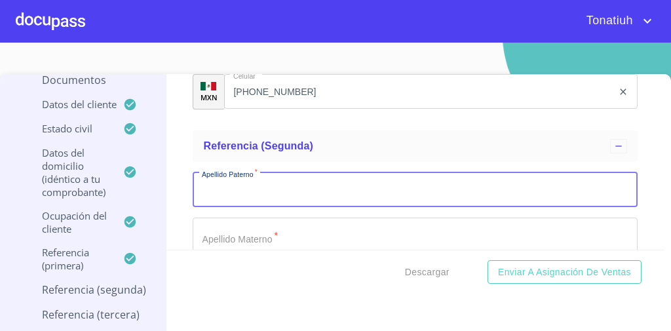
click at [267, 196] on input "Apellido Paterno   *" at bounding box center [415, 189] width 445 height 35
type input "Ramirez"
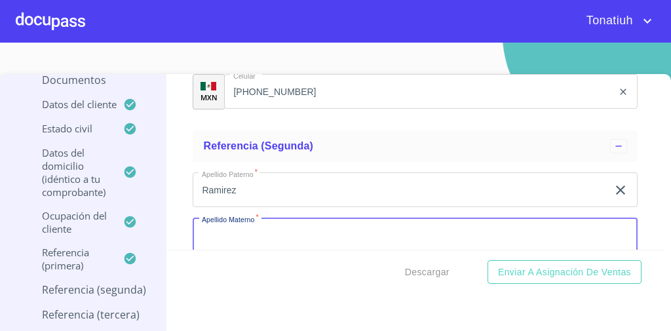
scroll to position [597, 0]
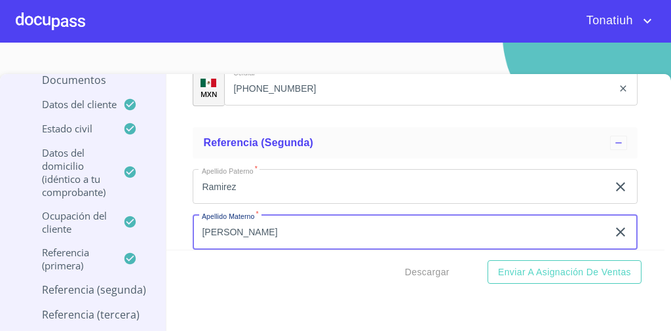
type input "[PERSON_NAME]"
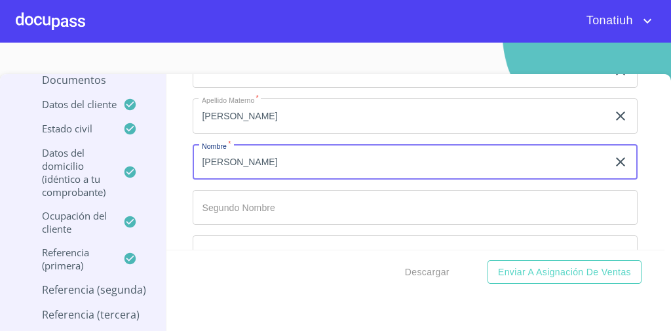
type input "[PERSON_NAME]"
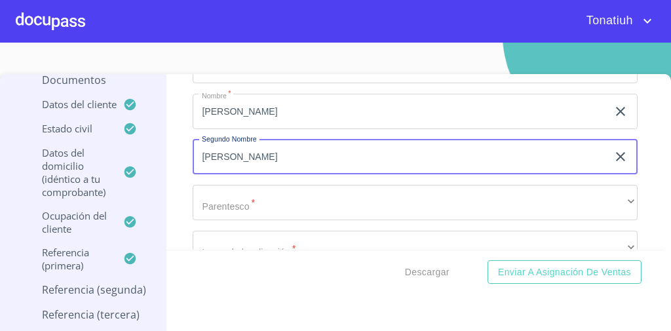
scroll to position [765, 0]
type input "[PERSON_NAME]"
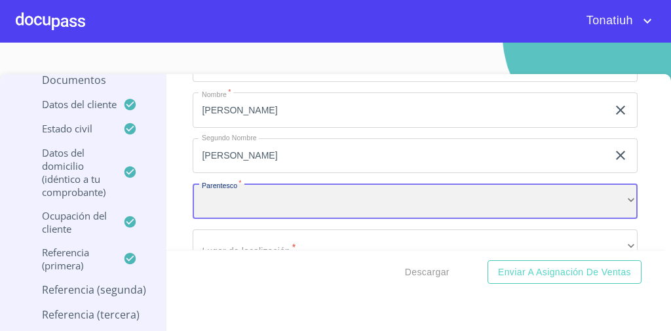
click at [267, 196] on div "​" at bounding box center [415, 200] width 445 height 35
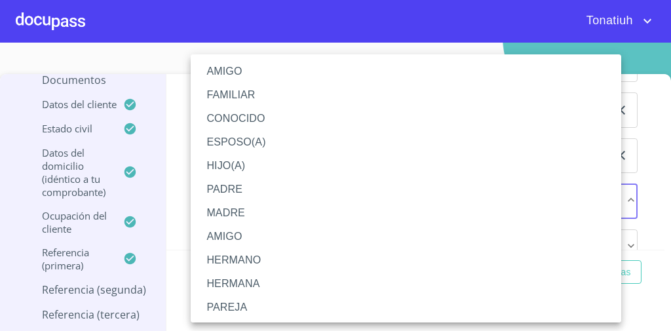
scroll to position [48, 0]
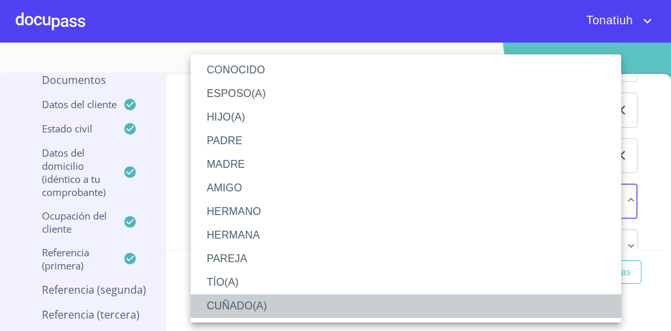
click at [257, 303] on li "CUÑADO(A)" at bounding box center [410, 306] width 438 height 24
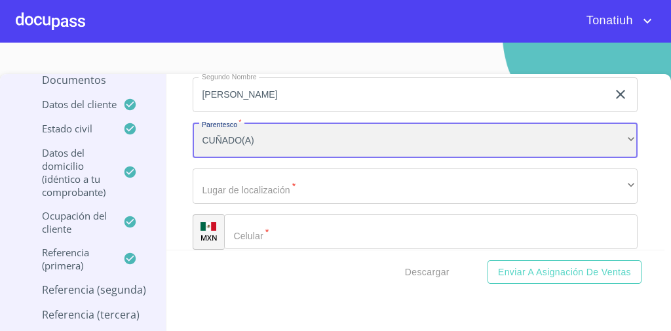
scroll to position [826, 0]
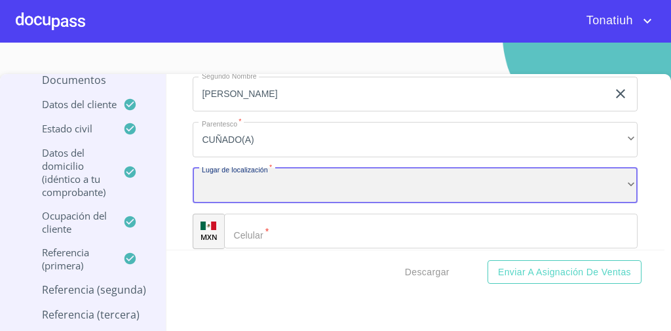
click at [279, 183] on div "​" at bounding box center [415, 185] width 445 height 35
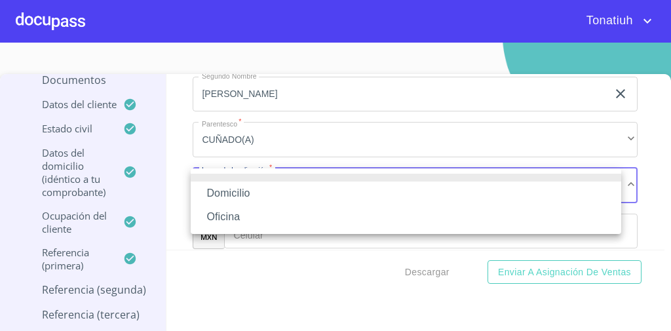
click at [265, 192] on li "Domicilio" at bounding box center [406, 193] width 430 height 24
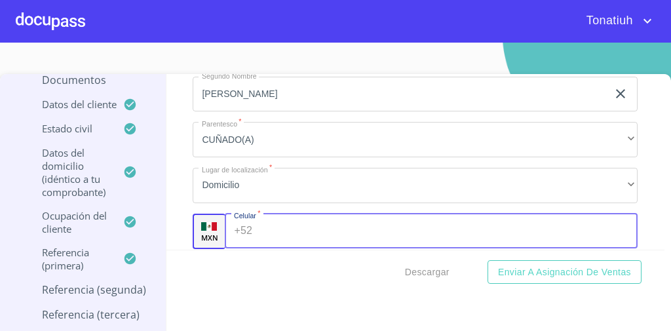
click at [251, 242] on div "+52 ​" at bounding box center [431, 230] width 413 height 35
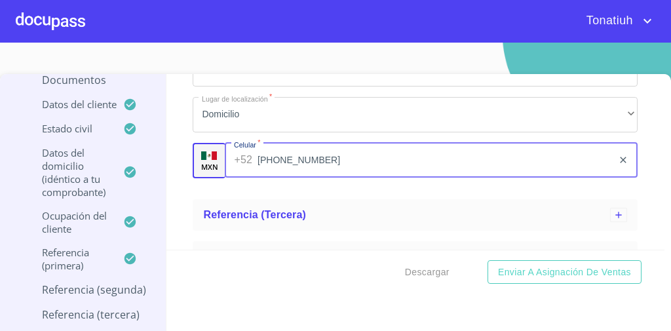
scroll to position [925, 0]
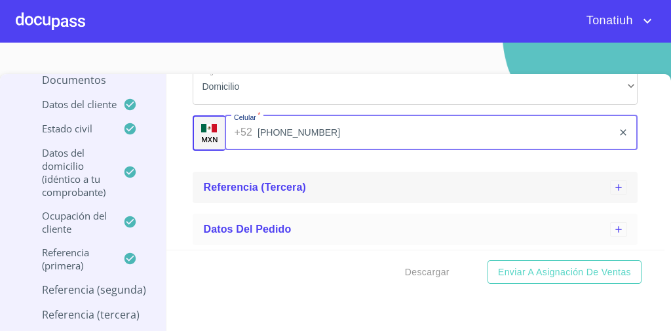
type input "[PHONE_NUMBER]"
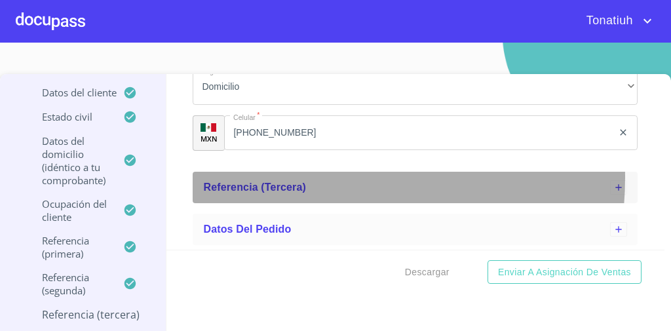
click at [306, 177] on div "Referencia (tercera)" at bounding box center [415, 187] width 445 height 31
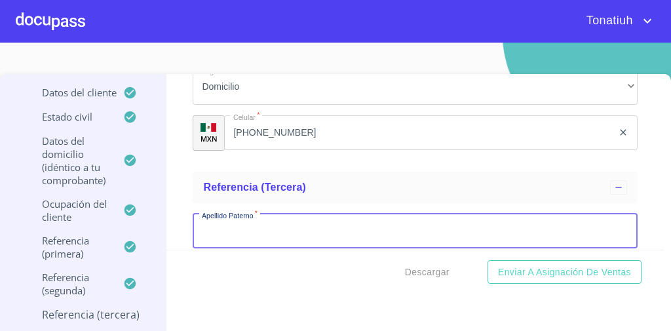
click at [272, 234] on input "Apellido Paterno   *" at bounding box center [415, 230] width 445 height 35
type input "[PERSON_NAME]"
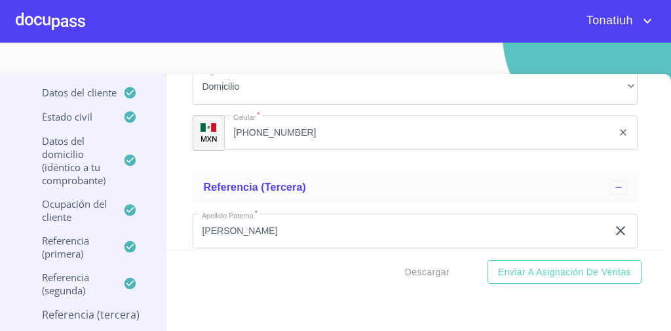
scroll to position [1038, 0]
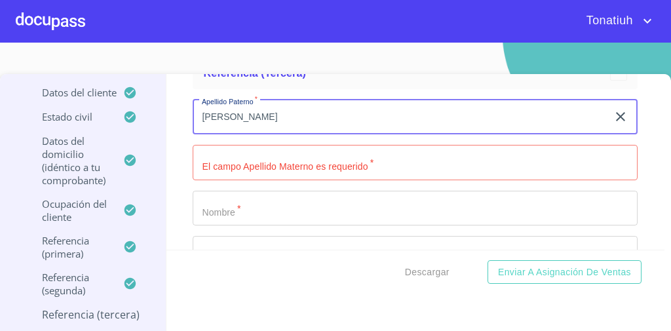
type input "[PERSON_NAME]"
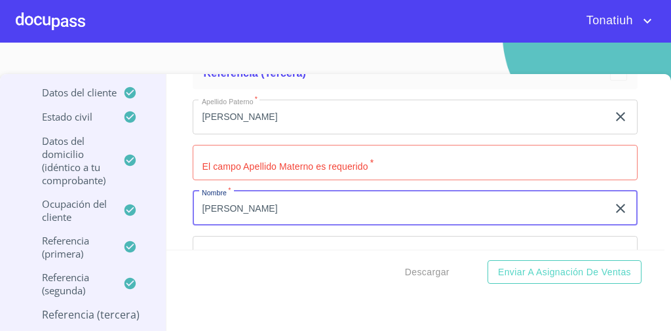
type input "[PERSON_NAME]"
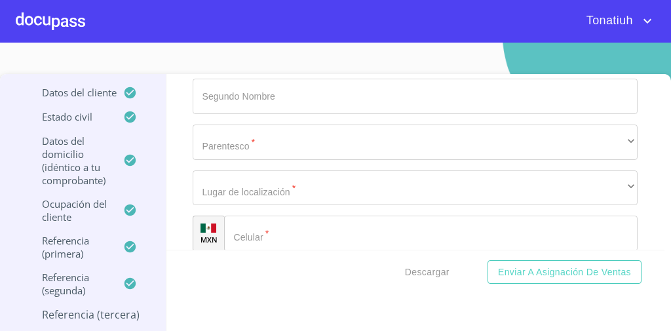
scroll to position [1196, 0]
type input "[PERSON_NAME]"
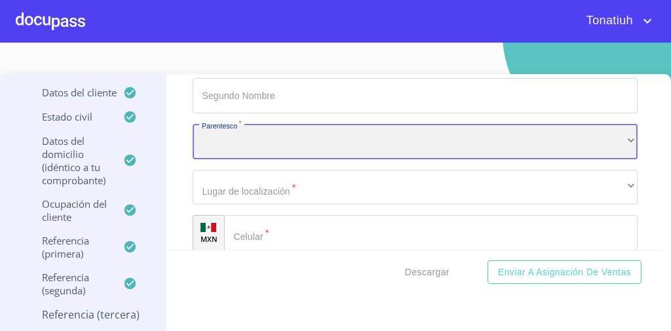
click at [359, 141] on div "​" at bounding box center [415, 141] width 445 height 35
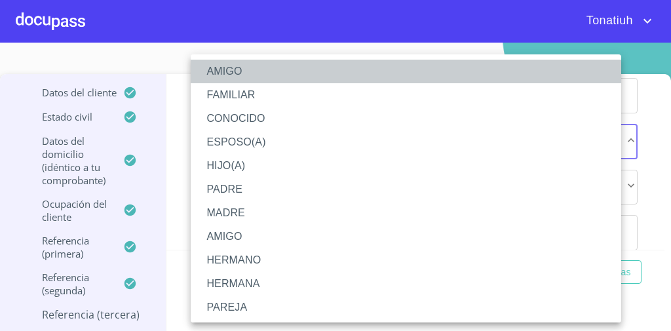
click at [281, 74] on li "AMIGO" at bounding box center [410, 72] width 438 height 24
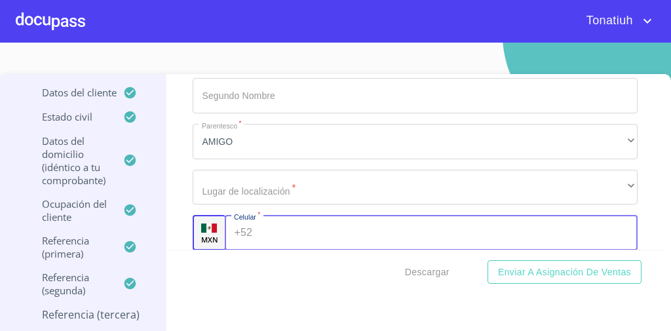
click at [257, 237] on input "Apellido Paterno   *" at bounding box center [447, 232] width 380 height 35
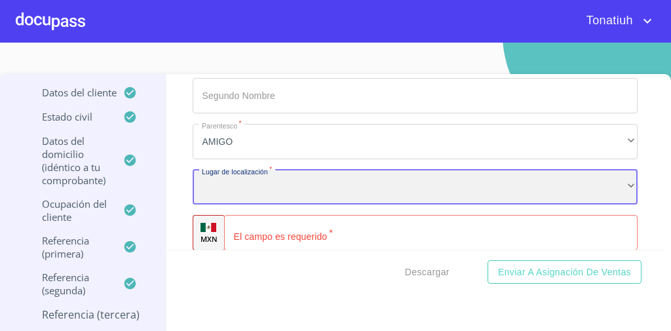
click at [244, 200] on div "​" at bounding box center [415, 187] width 445 height 35
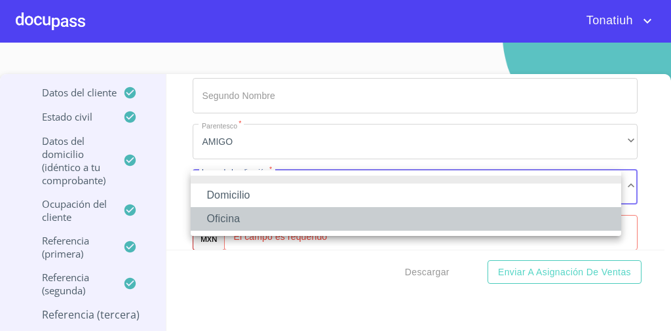
click at [246, 225] on li "Oficina" at bounding box center [406, 219] width 430 height 24
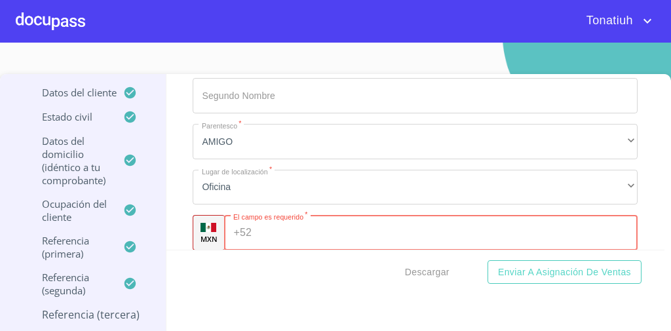
click at [270, 243] on input "Apellido Paterno   *" at bounding box center [447, 232] width 380 height 35
type input "[PHONE_NUMBER]"
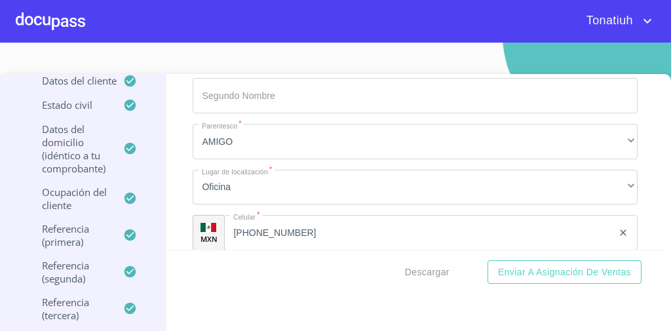
scroll to position [159, 0]
click at [274, 283] on div "Descargar Enviar a Asignación de Ventas" at bounding box center [415, 271] width 498 height 45
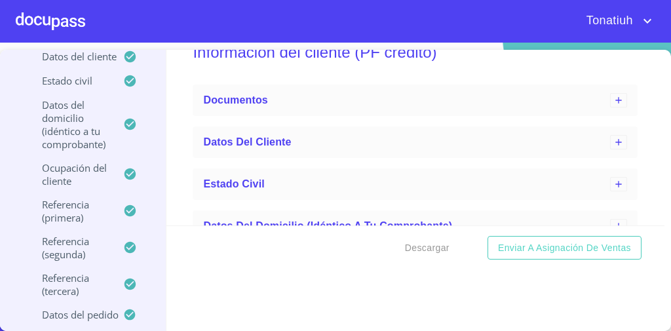
scroll to position [0, 0]
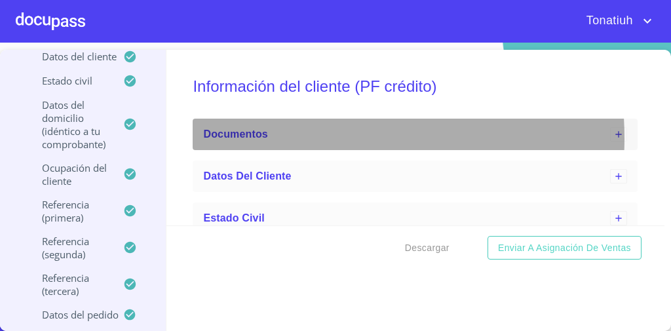
click at [286, 138] on div "Documentos" at bounding box center [406, 134] width 407 height 16
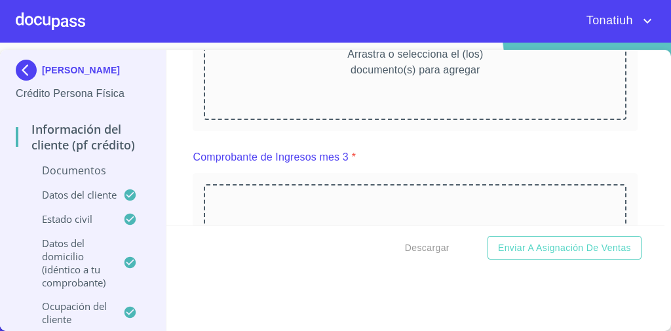
scroll to position [910, 0]
